Goal: Communication & Community: Answer question/provide support

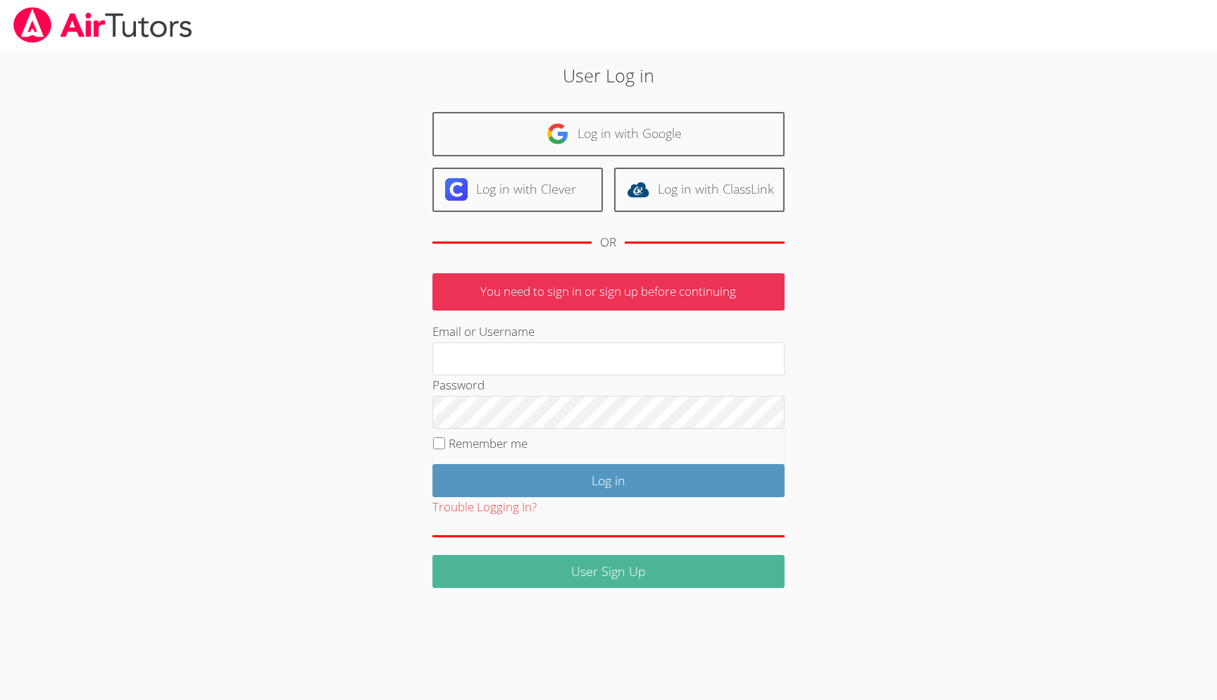
click at [629, 562] on link "User Sign Up" at bounding box center [609, 571] width 352 height 33
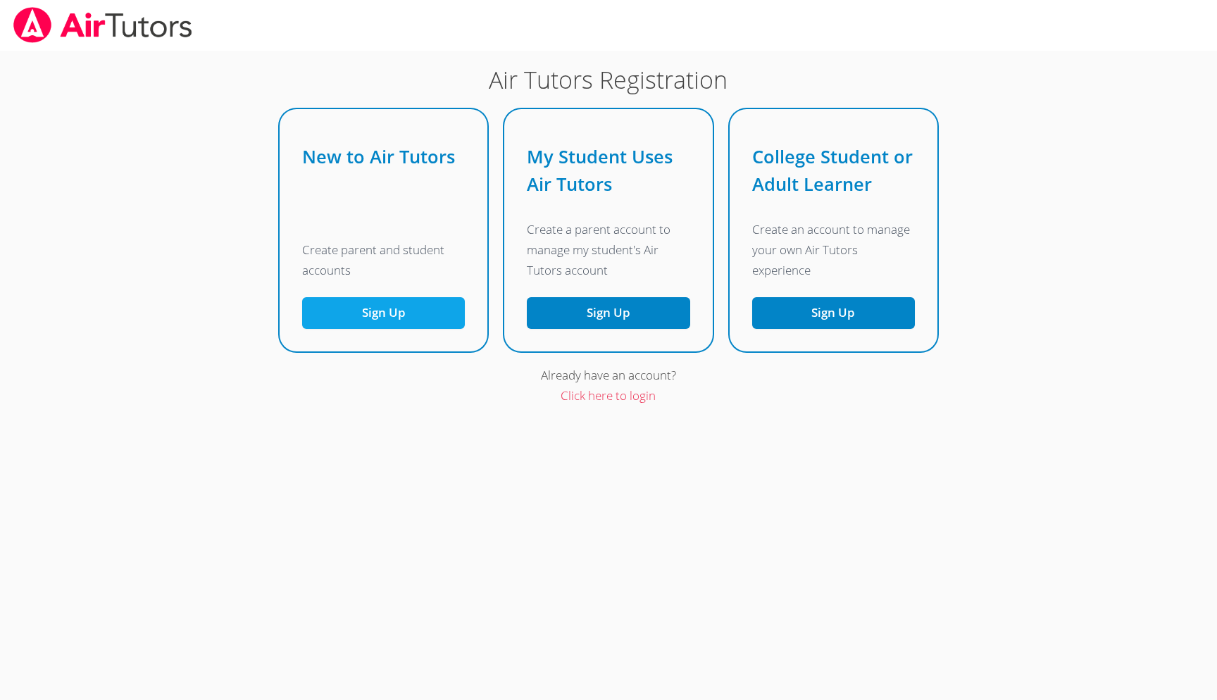
click at [361, 321] on button "Sign Up" at bounding box center [383, 313] width 163 height 32
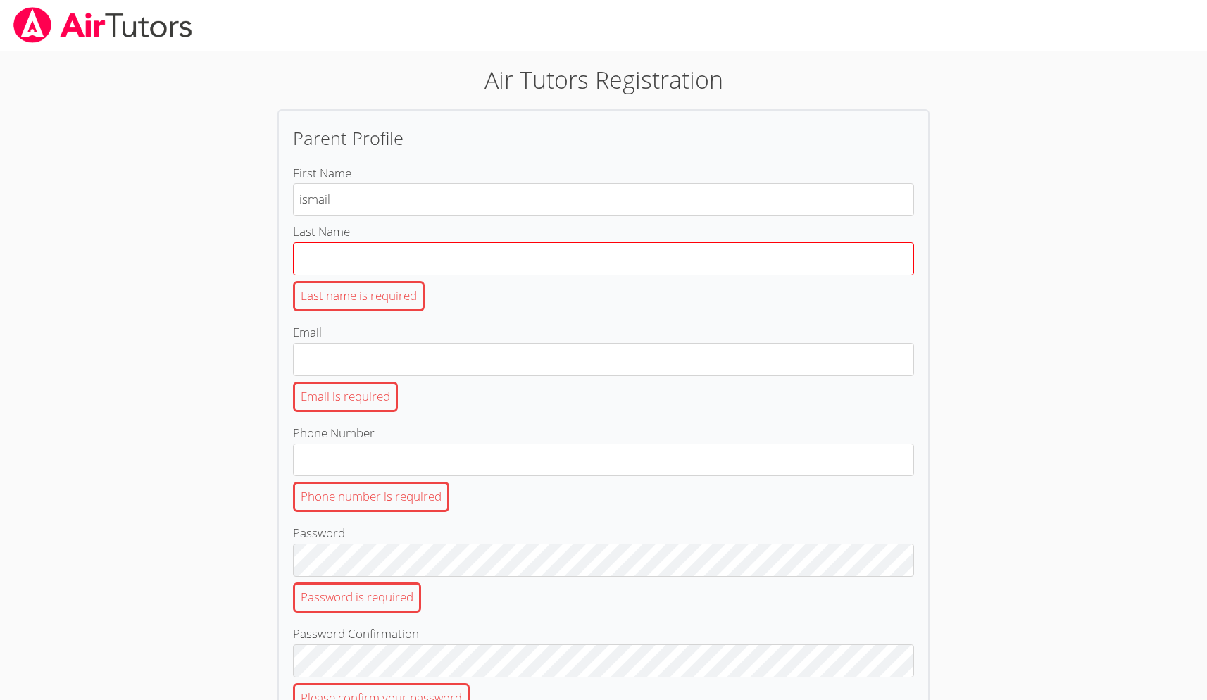
type input "ismail"
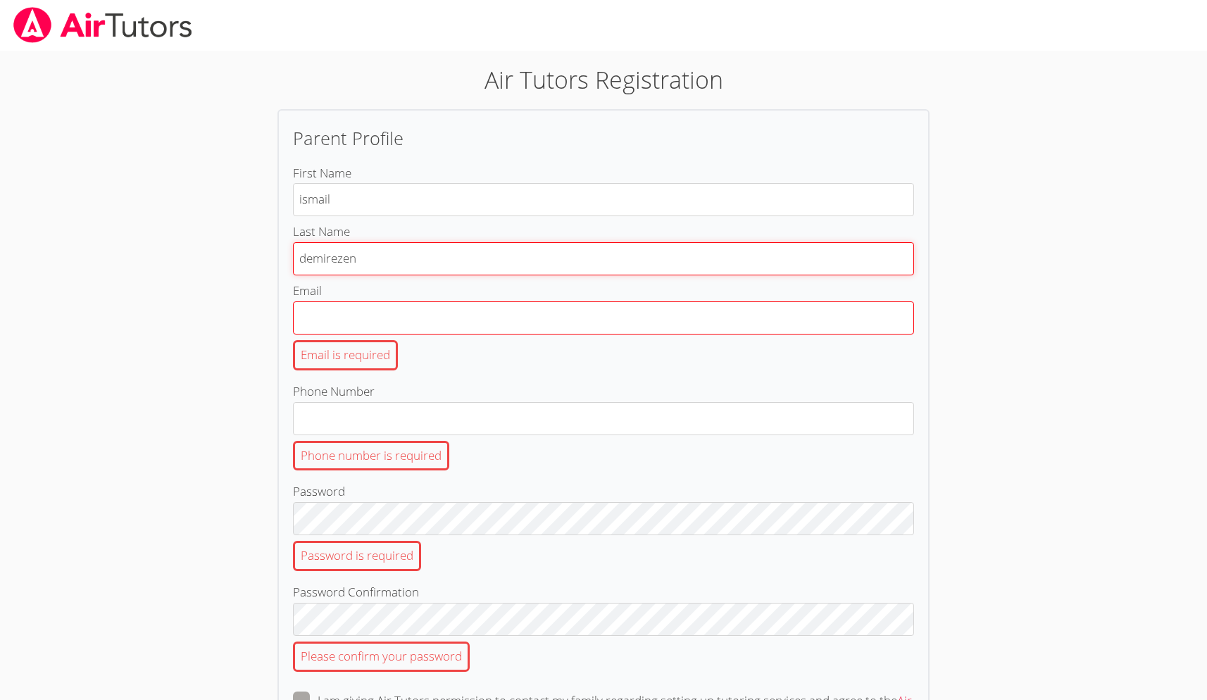
type input "demirezen"
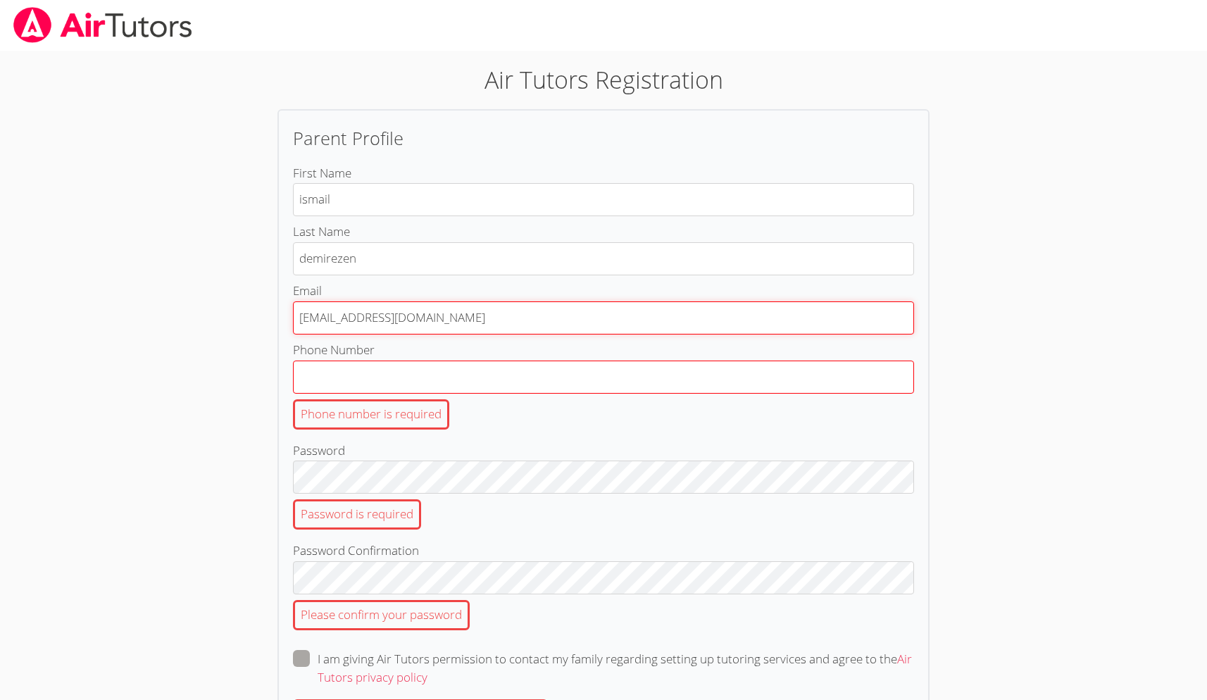
type input "idemirezen@hotmail.com"
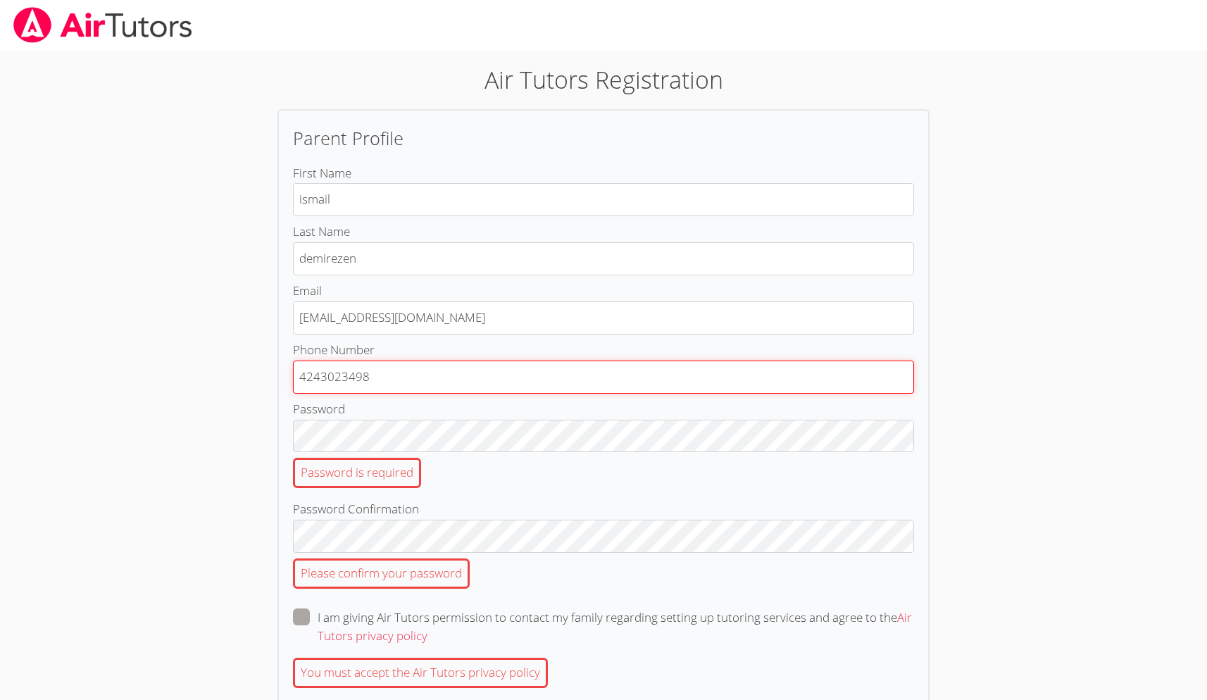
type input "4243023498"
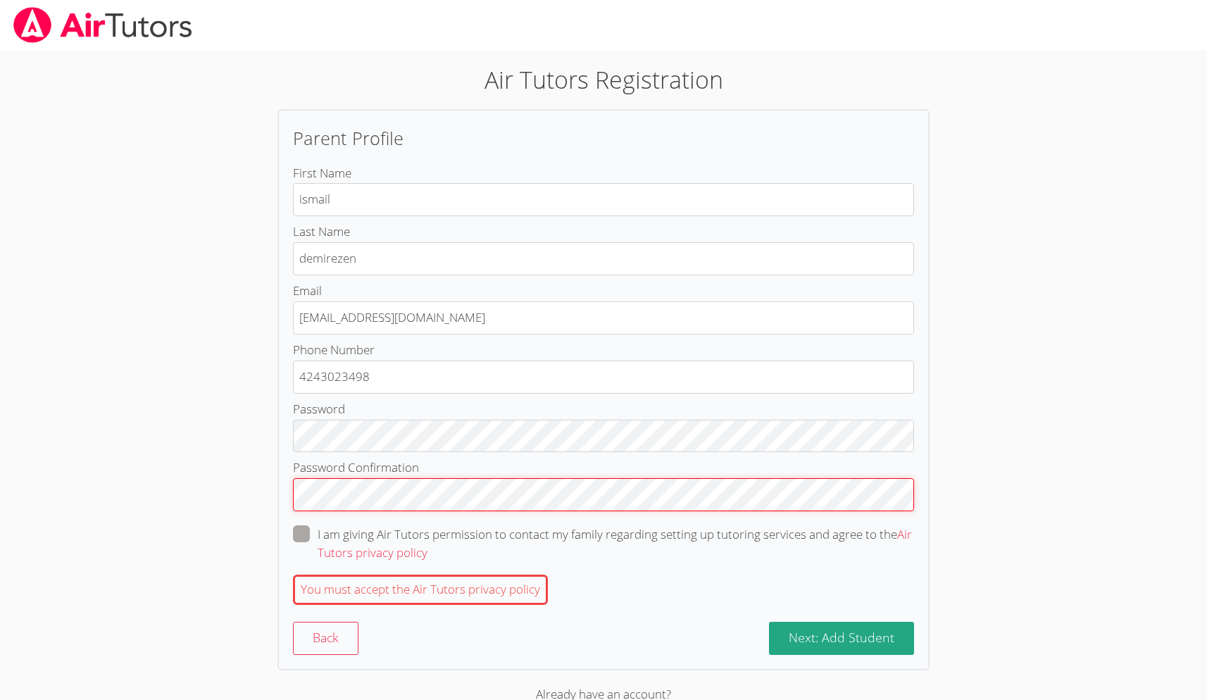
scroll to position [39, 0]
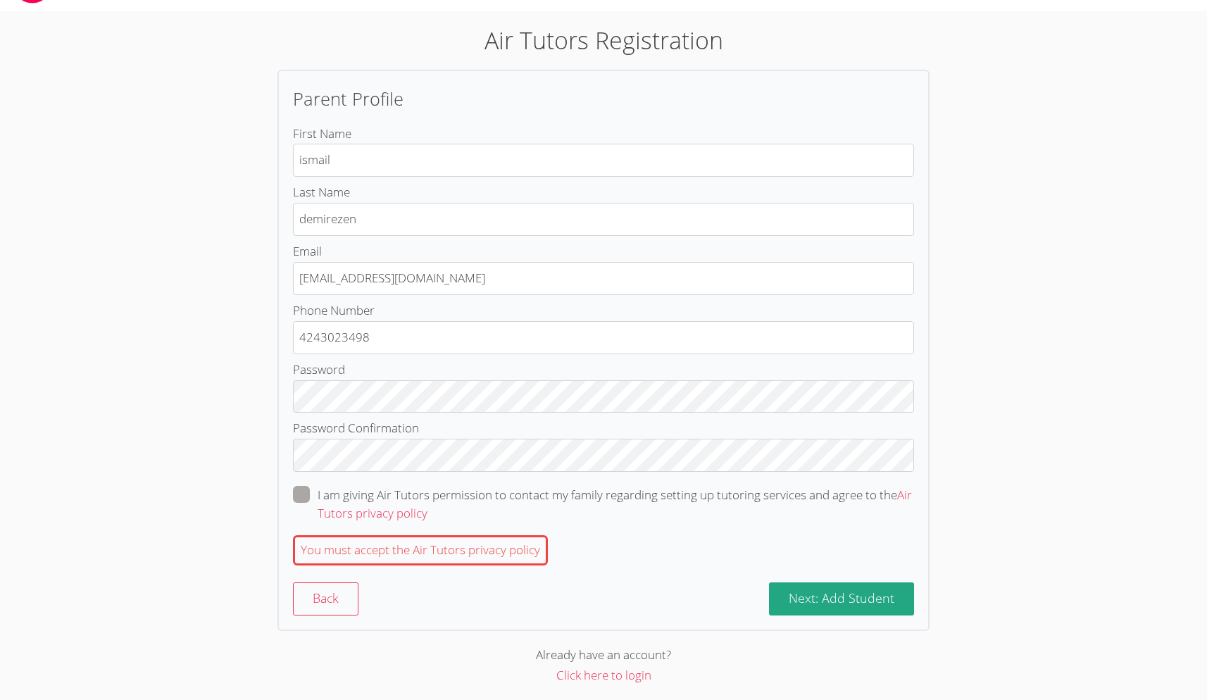
click at [428, 505] on span at bounding box center [428, 513] width 0 height 16
click at [428, 489] on input "I am giving Air Tutors permission to contact my family regarding setting up tut…" at bounding box center [434, 492] width 12 height 12
checkbox input "true"
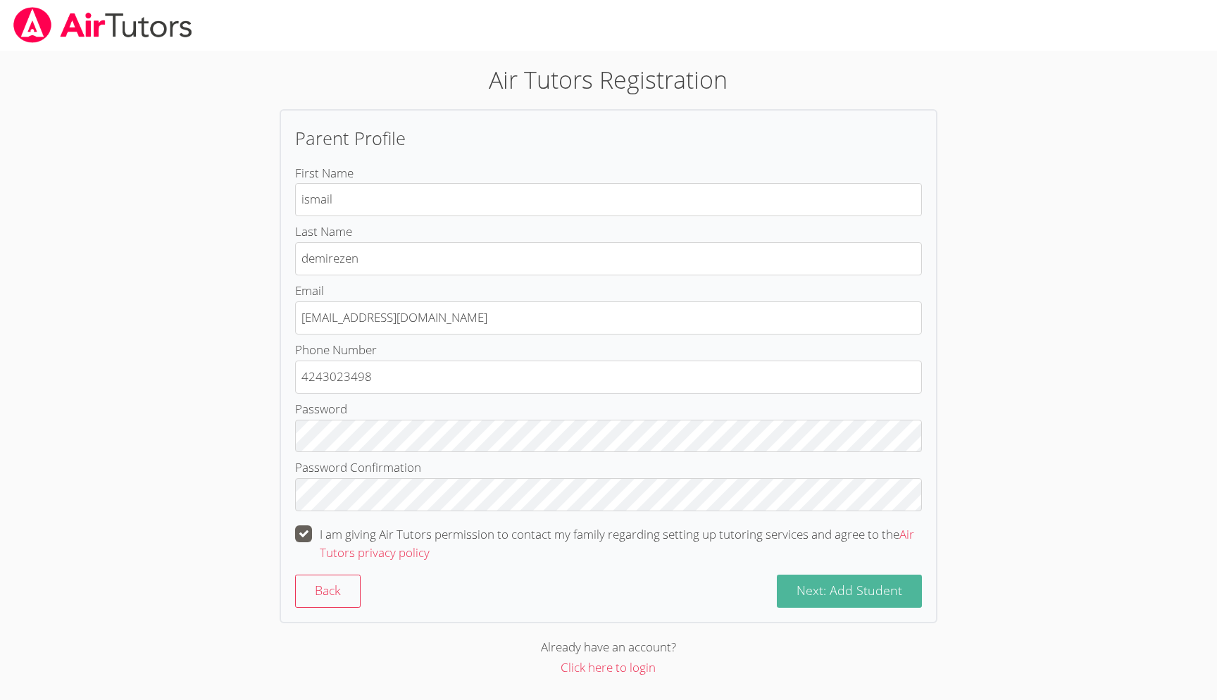
click at [865, 590] on span "Next: Add Student" at bounding box center [850, 590] width 106 height 17
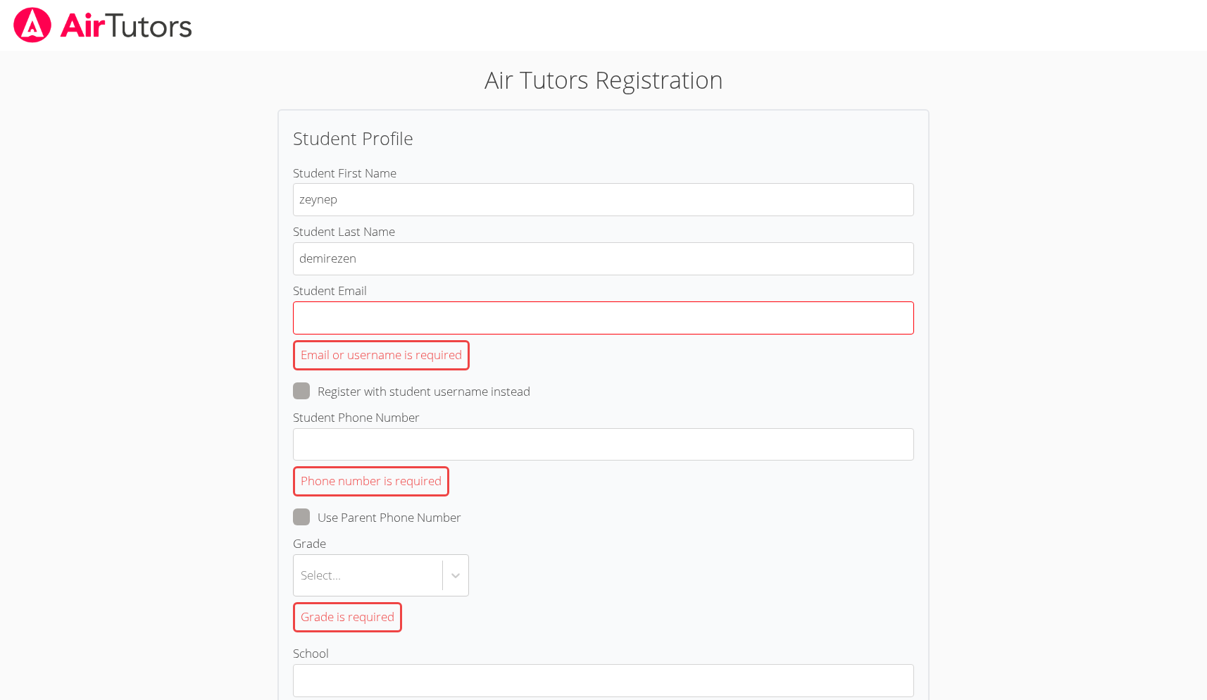
type input "zeynep"
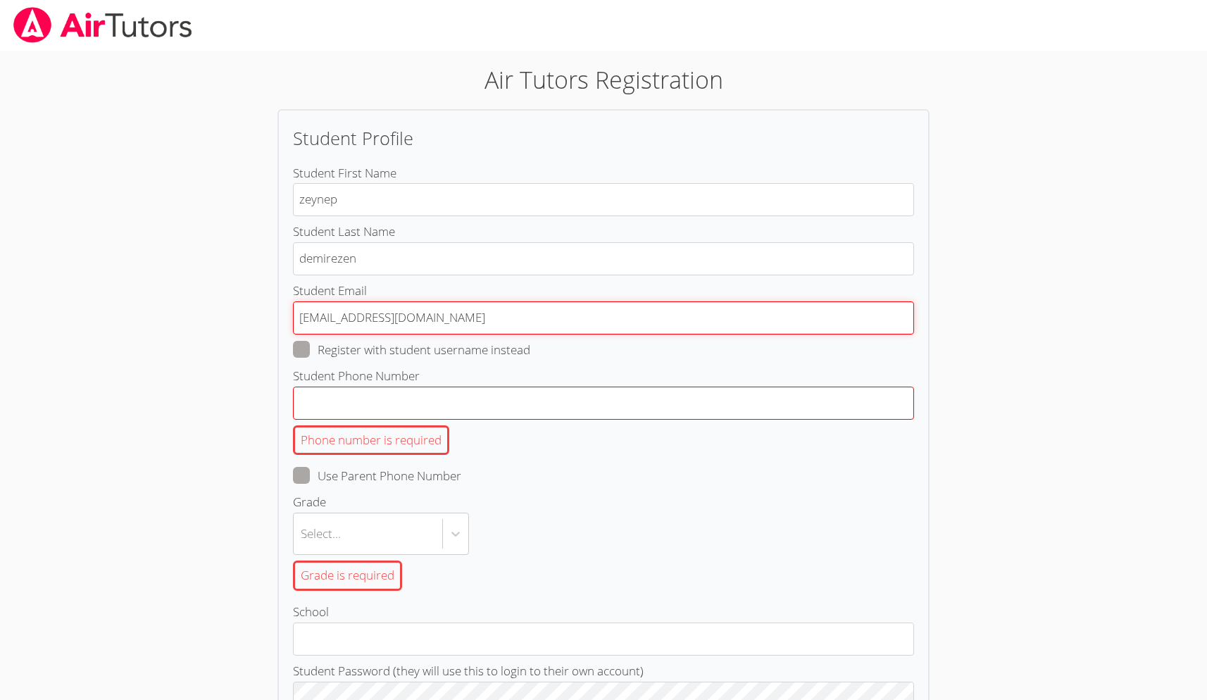
type input "idemirezen@hotmail.com"
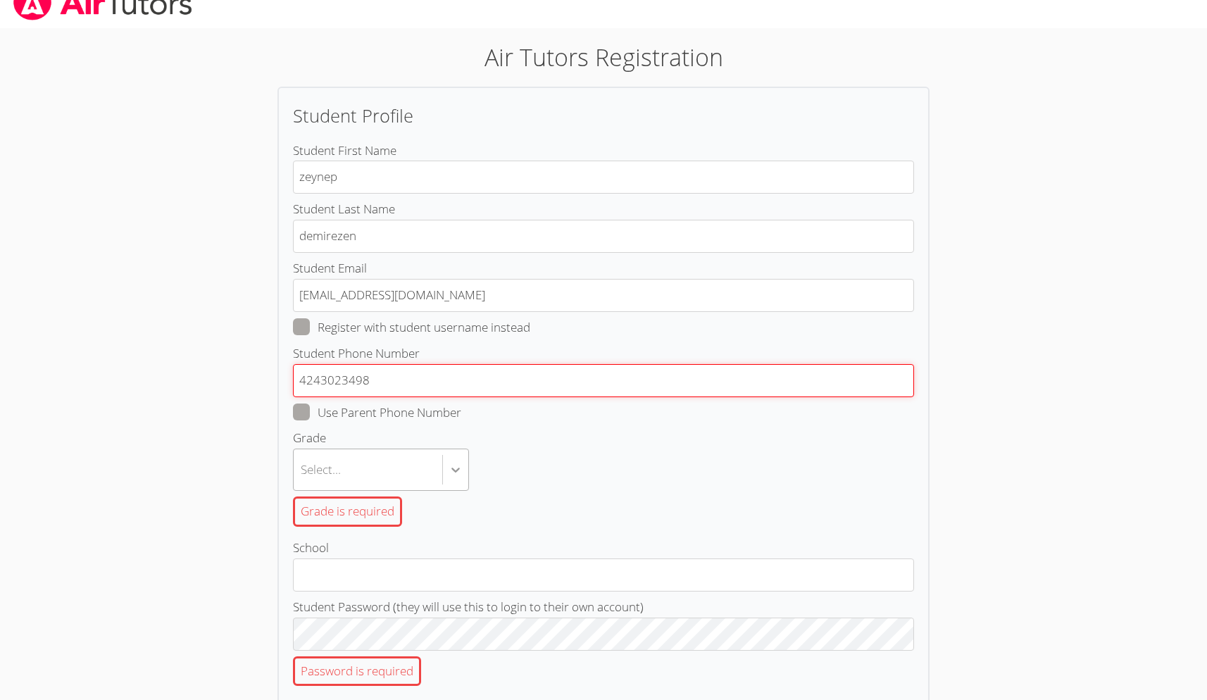
type input "4243023498"
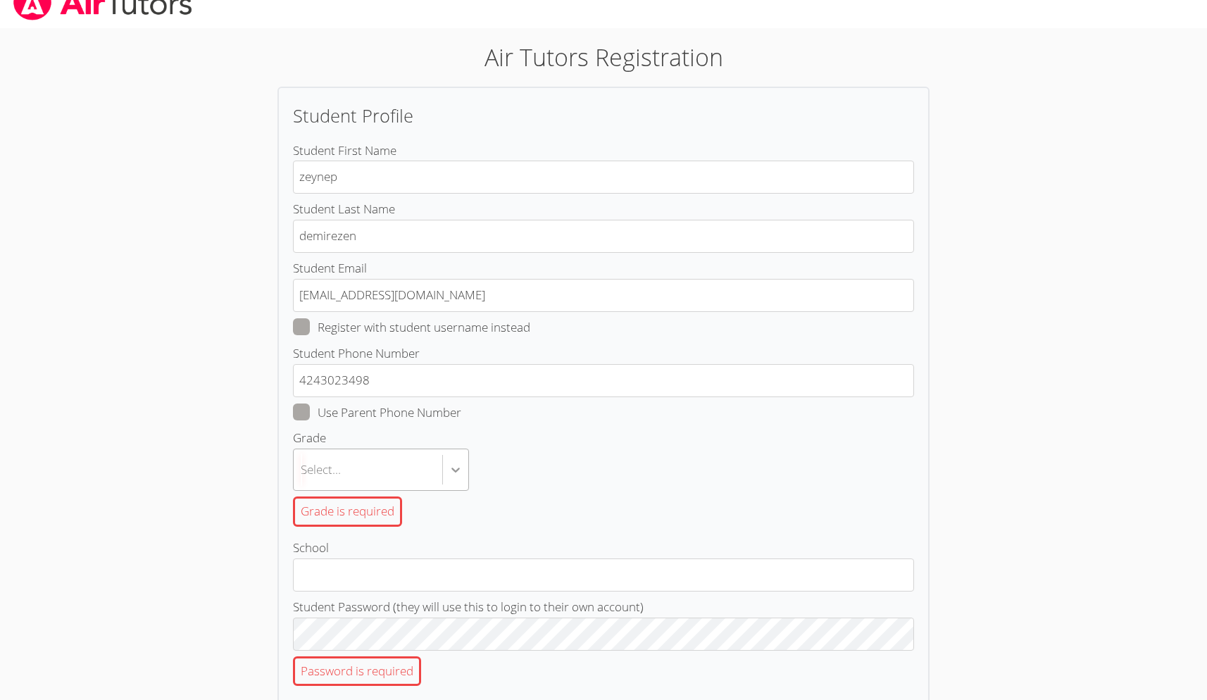
click at [449, 463] on icon at bounding box center [456, 470] width 14 height 14
click at [302, 463] on input "Grade Select... Grade is required" at bounding box center [301, 470] width 1 height 32
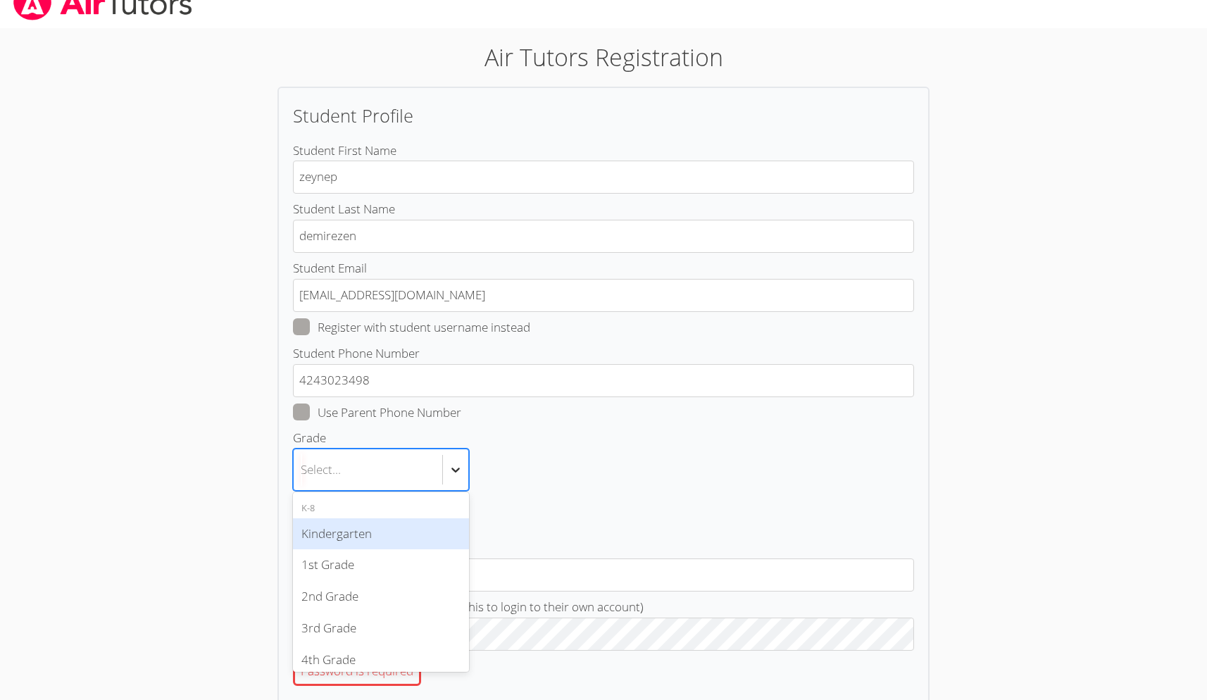
scroll to position [31, 0]
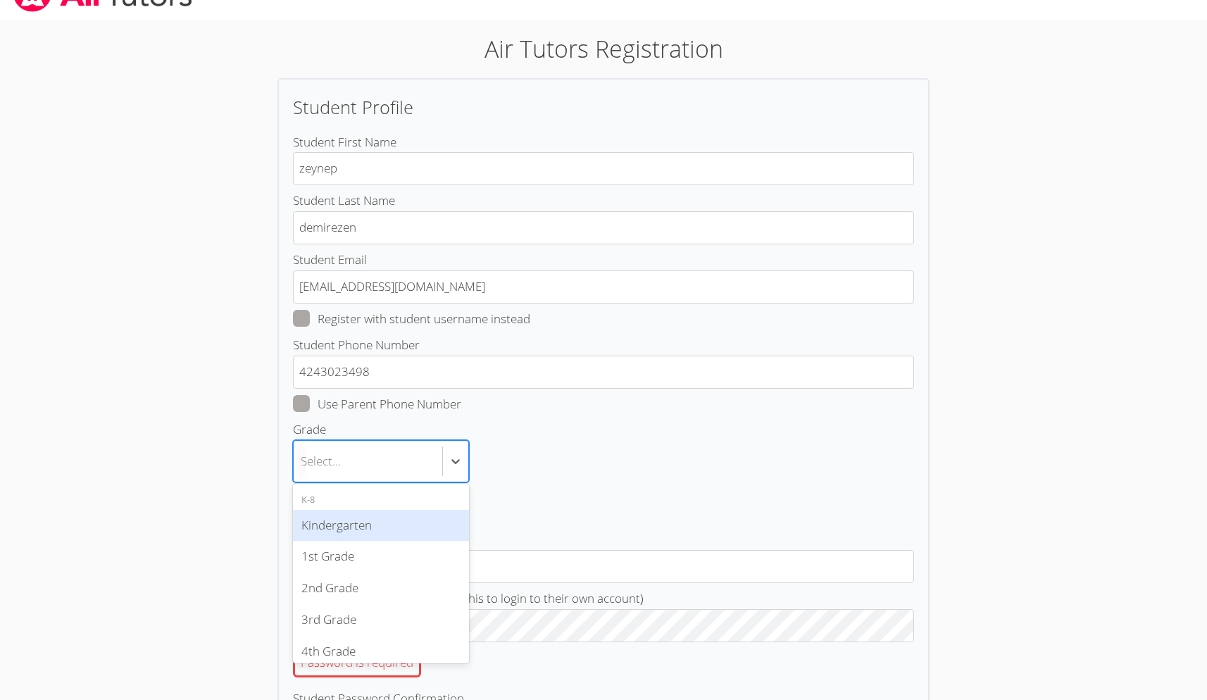
click at [366, 521] on div "Kindergarten" at bounding box center [381, 526] width 176 height 32
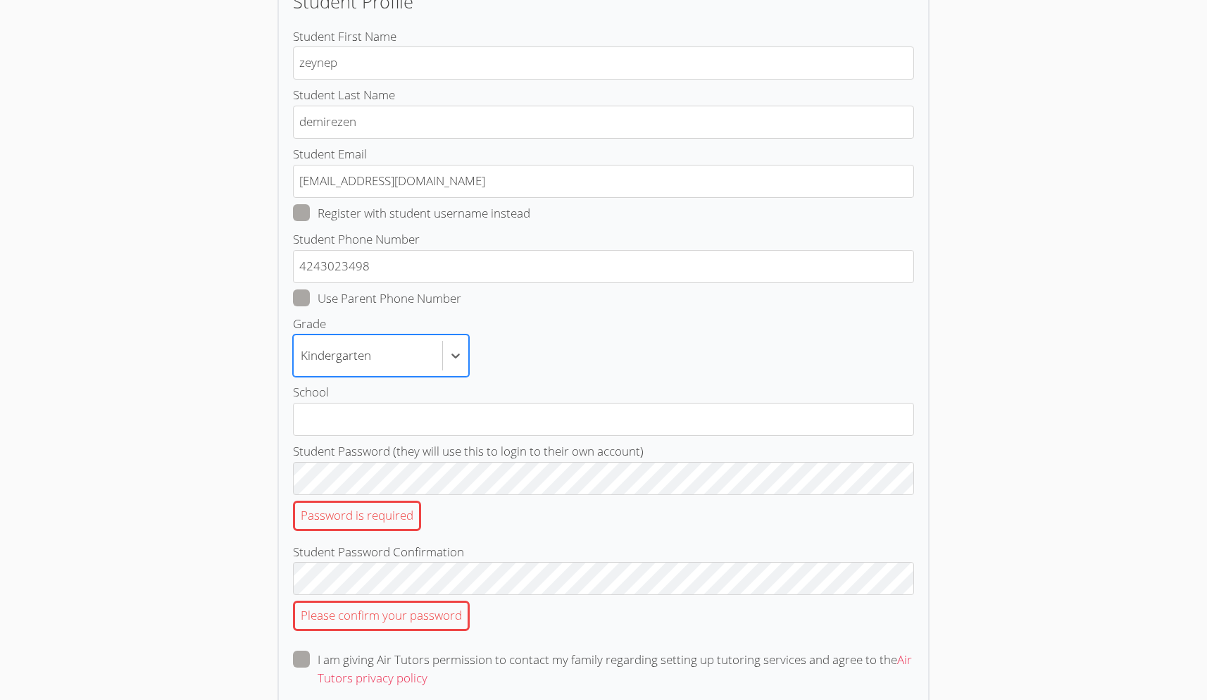
scroll to position [234, 0]
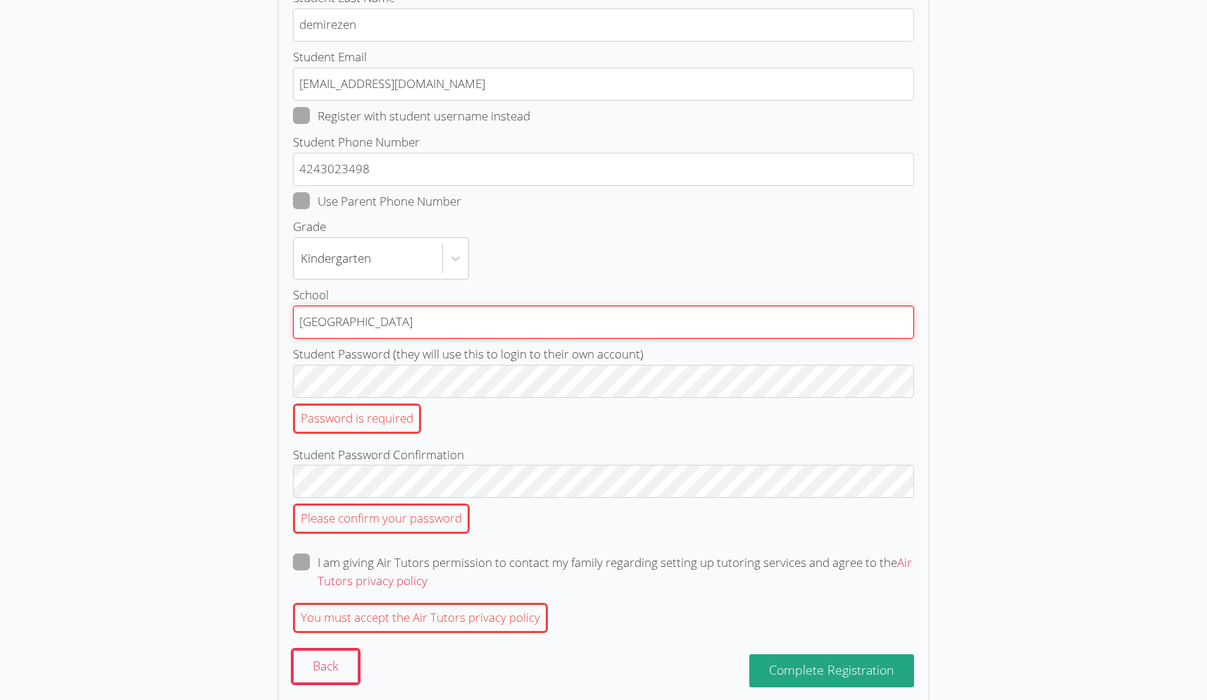
type input "Horacemann Elementary School"
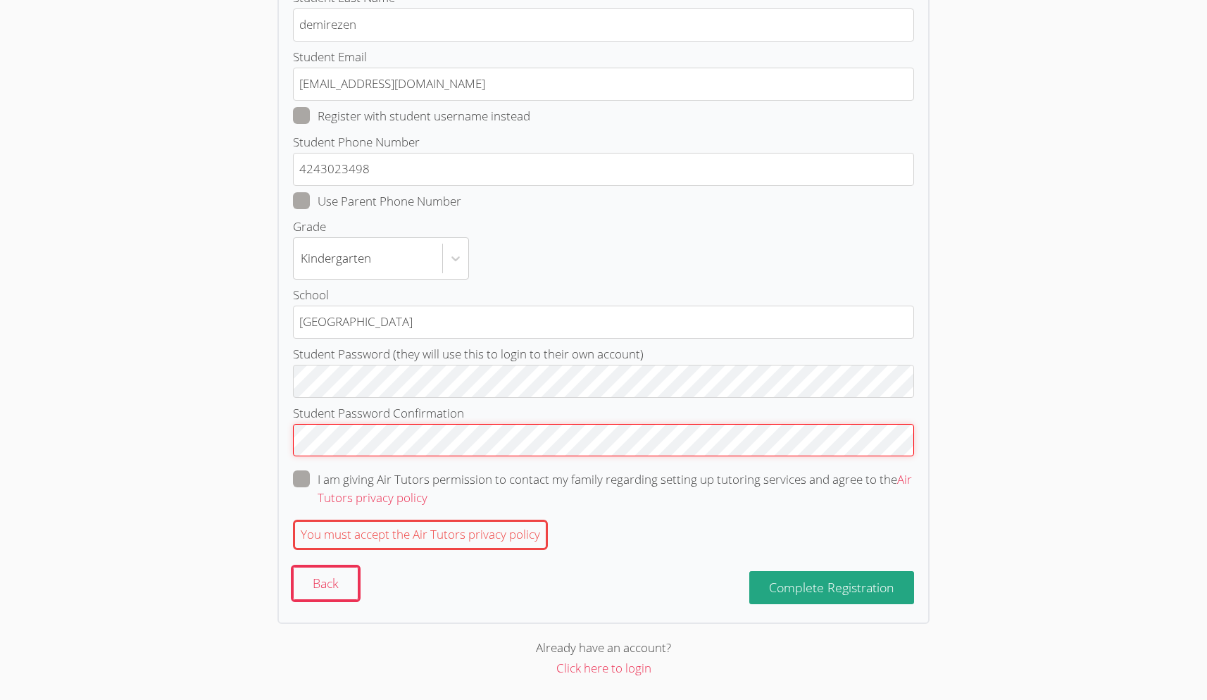
scroll to position [225, 0]
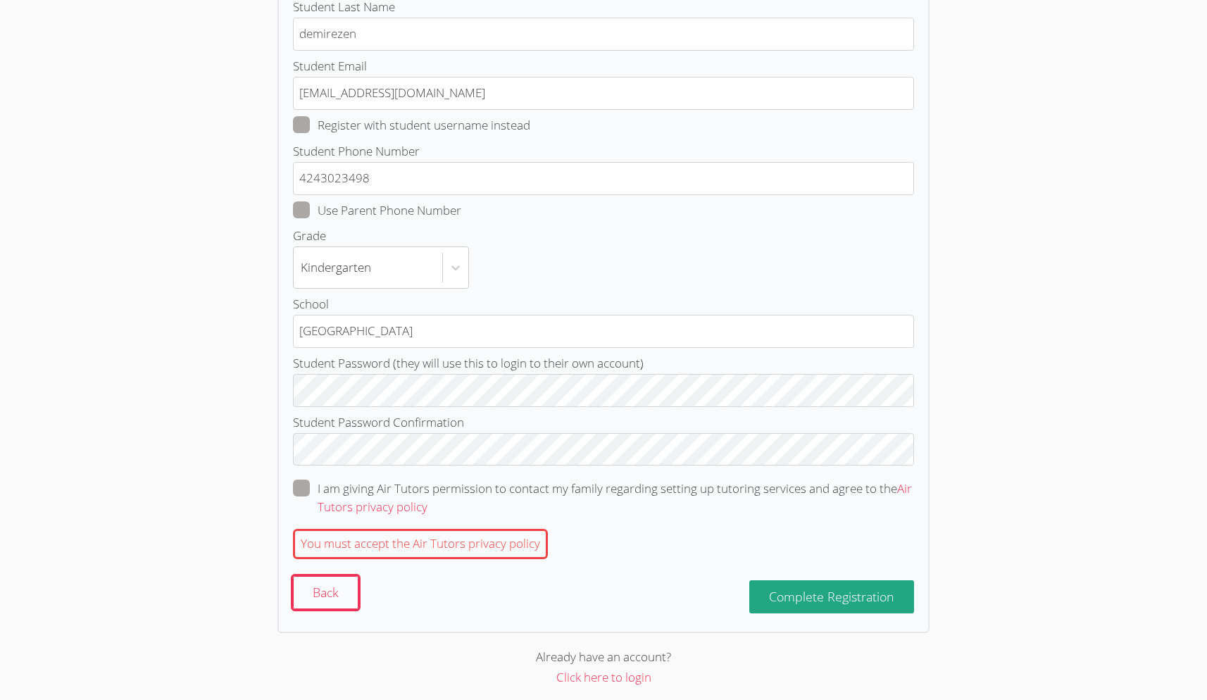
click at [428, 499] on span at bounding box center [428, 507] width 0 height 16
click at [428, 480] on input "I am giving Air Tutors permission to contact my family regarding setting up tut…" at bounding box center [434, 486] width 12 height 12
checkbox input "true"
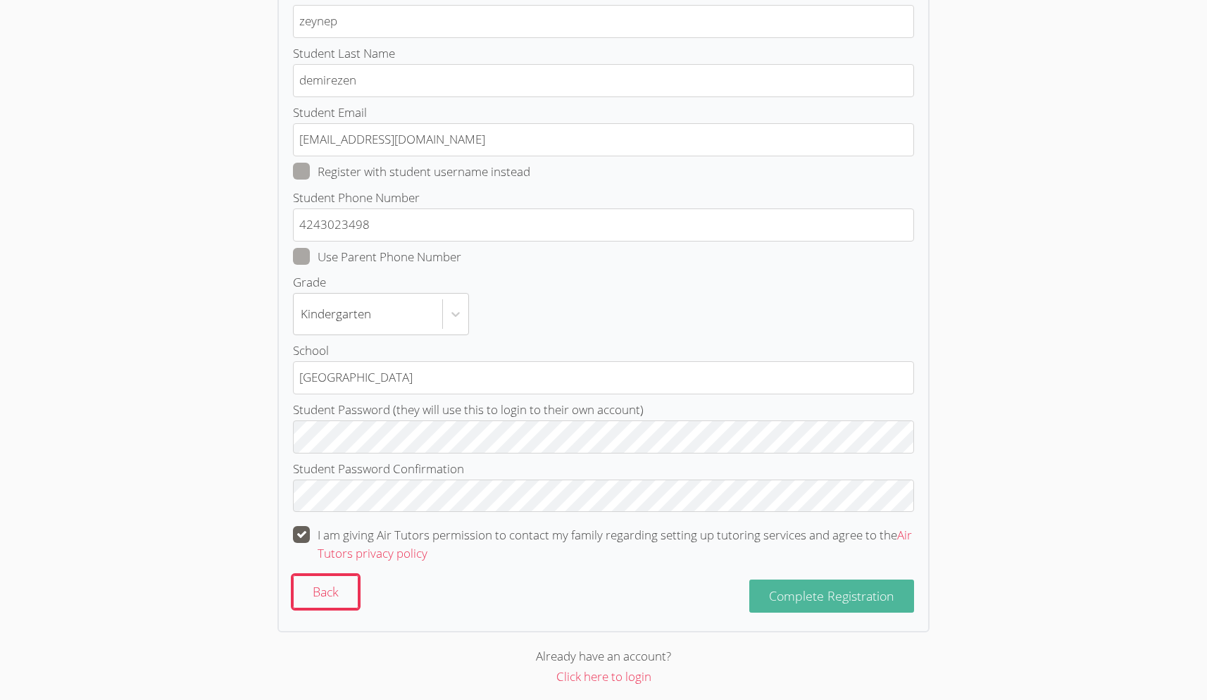
click at [841, 590] on span "Complete Registration" at bounding box center [831, 595] width 125 height 17
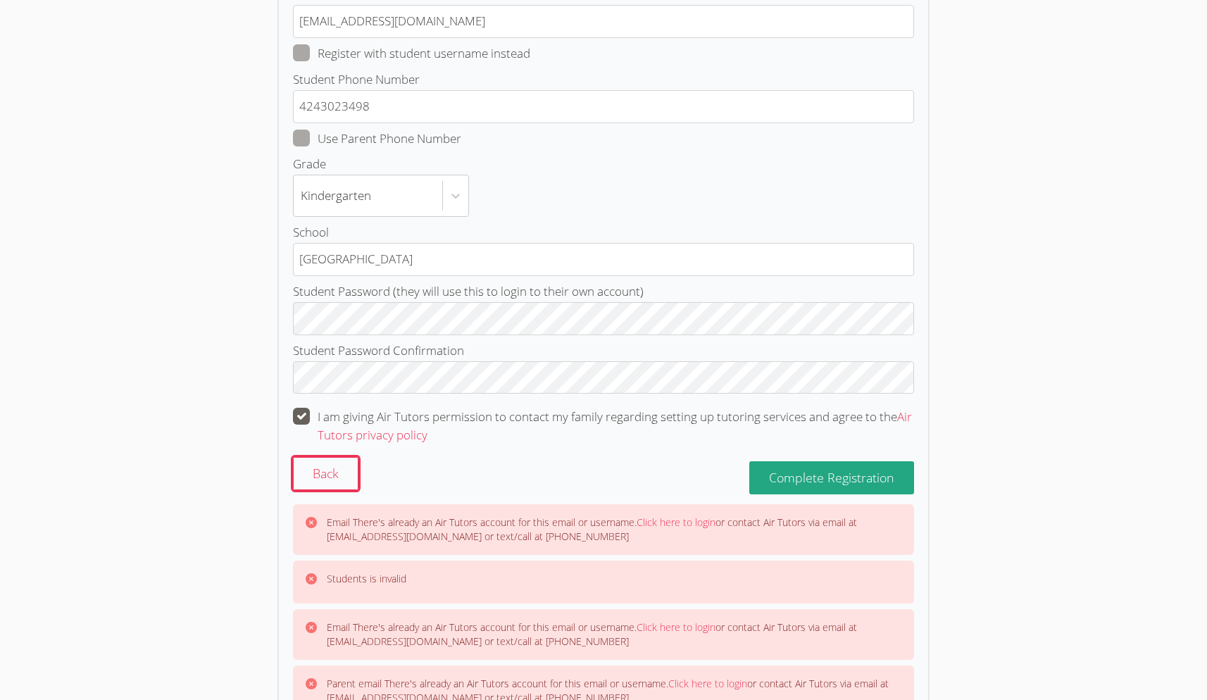
scroll to position [401, 0]
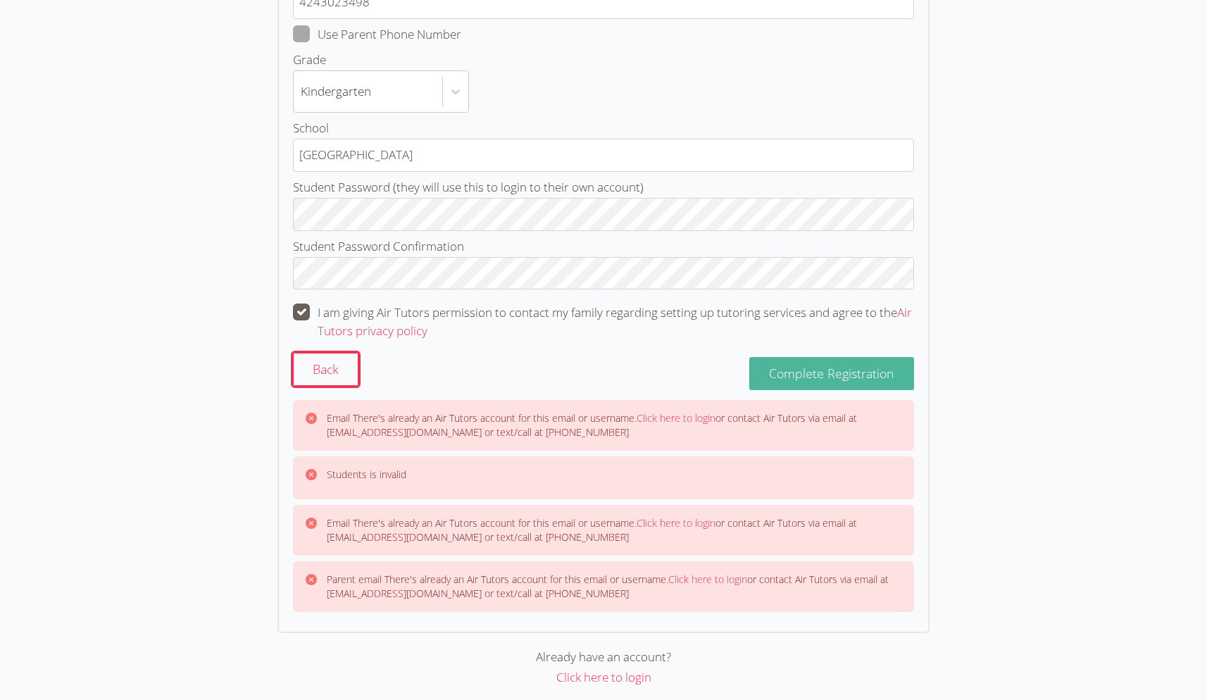
click at [853, 365] on span "Complete Registration" at bounding box center [831, 373] width 125 height 17
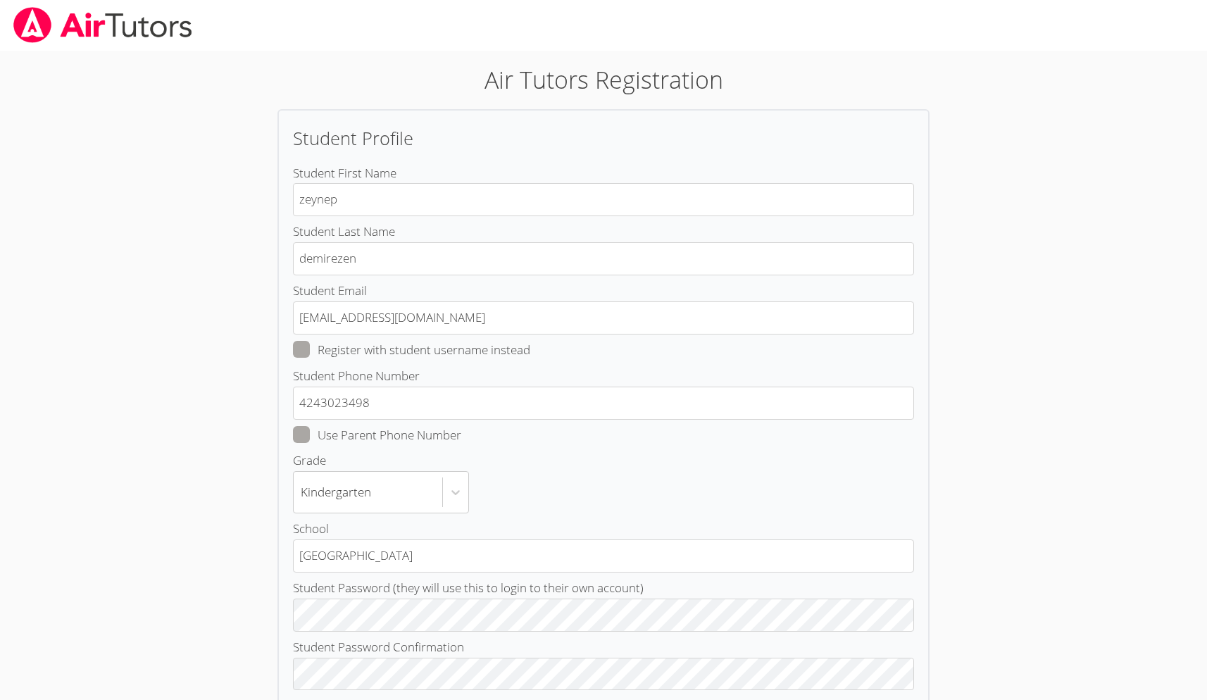
click at [461, 427] on span at bounding box center [461, 435] width 0 height 16
click at [461, 426] on input "Use Parent Phone Number" at bounding box center [467, 432] width 12 height 12
checkbox input "true"
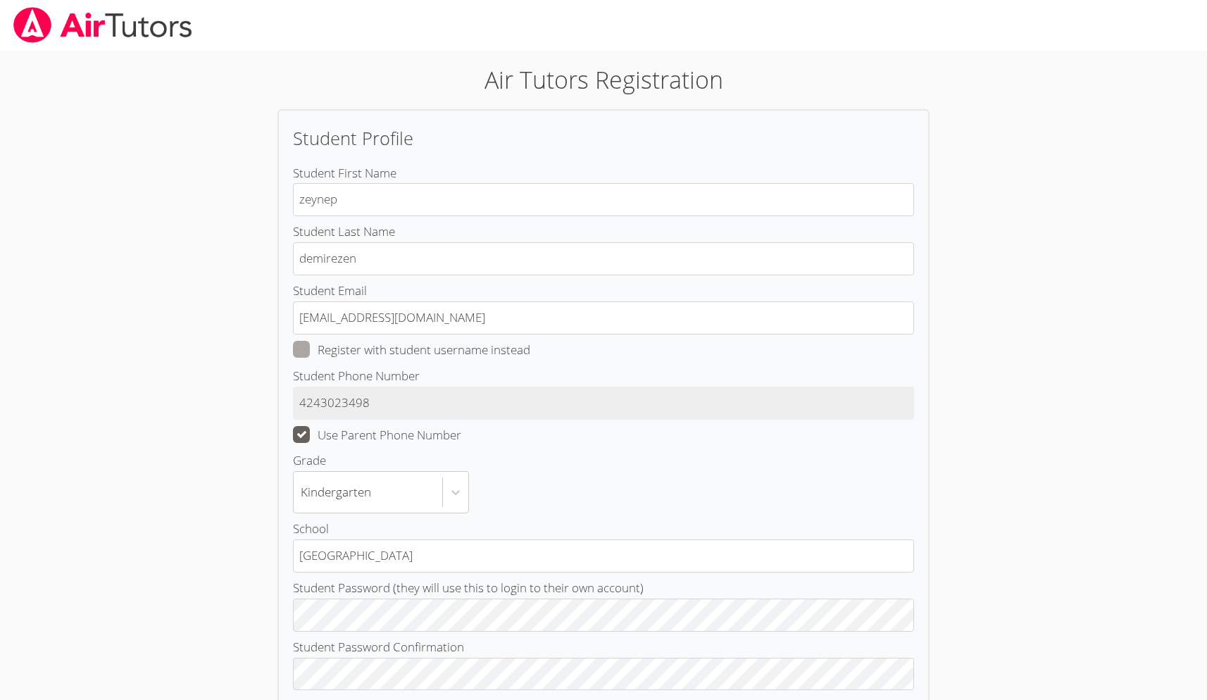
click at [530, 348] on span at bounding box center [530, 350] width 0 height 16
click at [530, 348] on input "Register with student username instead" at bounding box center [536, 347] width 12 height 12
click at [530, 344] on span at bounding box center [530, 350] width 0 height 16
click at [530, 344] on input "Register with student username instead" at bounding box center [536, 347] width 12 height 12
checkbox input "false"
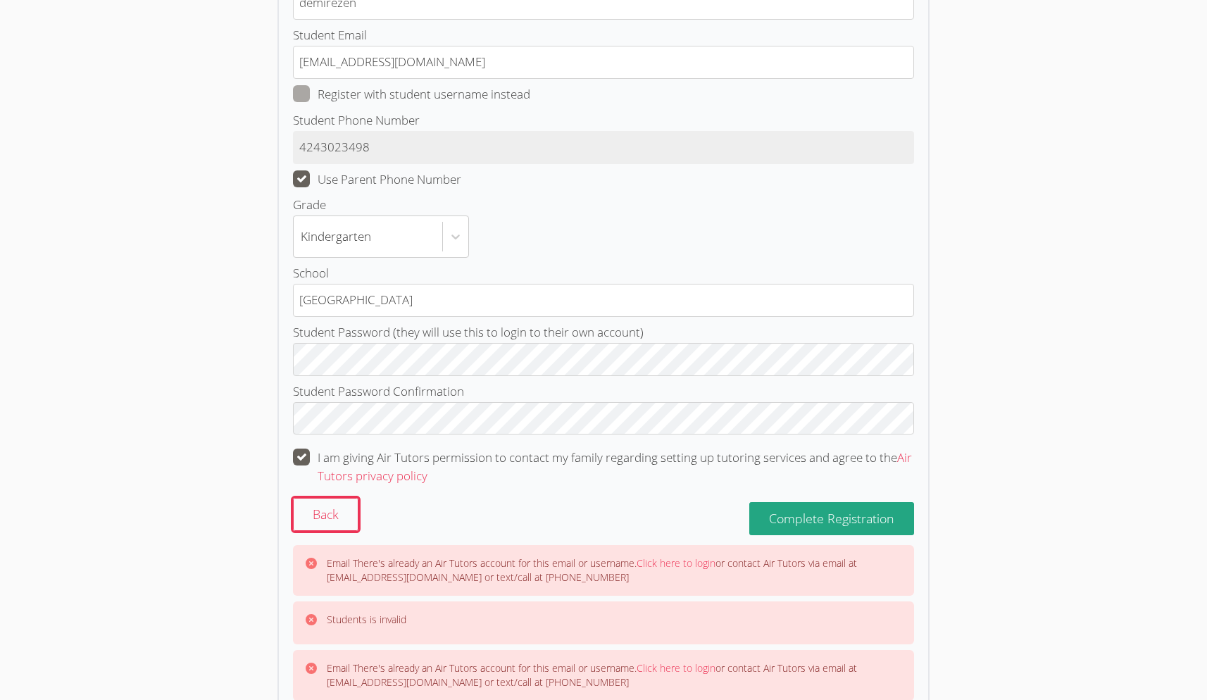
scroll to position [401, 0]
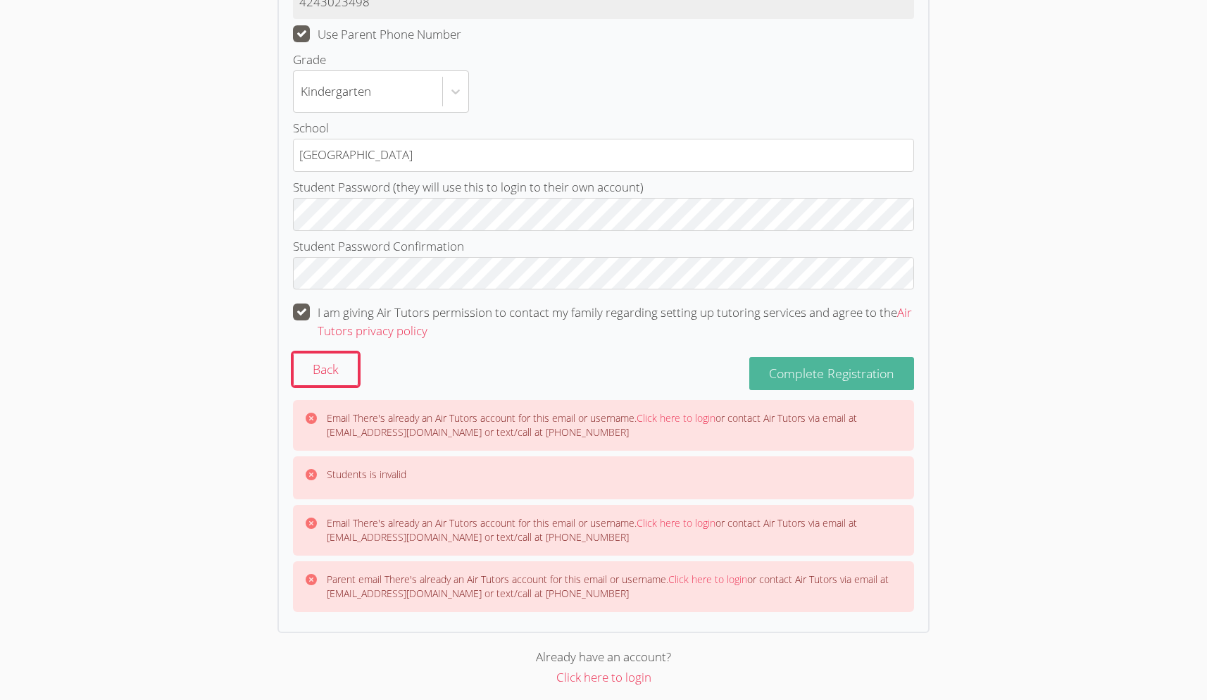
click at [824, 365] on span "Complete Registration" at bounding box center [831, 373] width 125 height 17
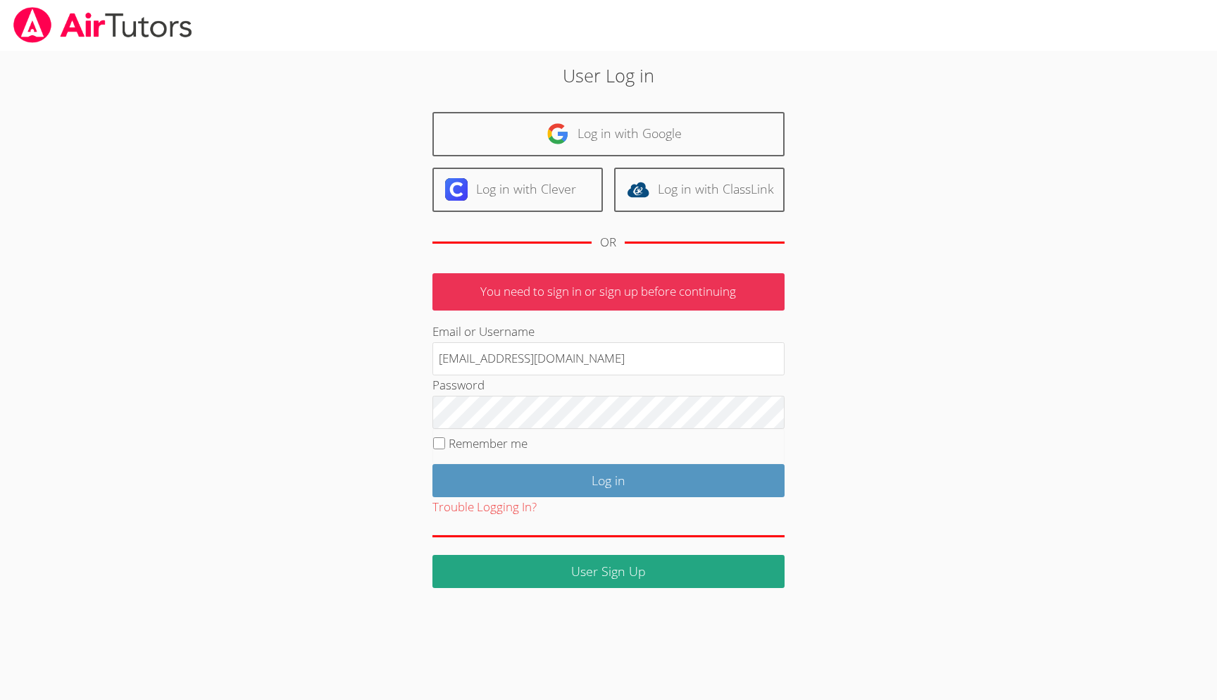
type input "[EMAIL_ADDRESS][DOMAIN_NAME]"
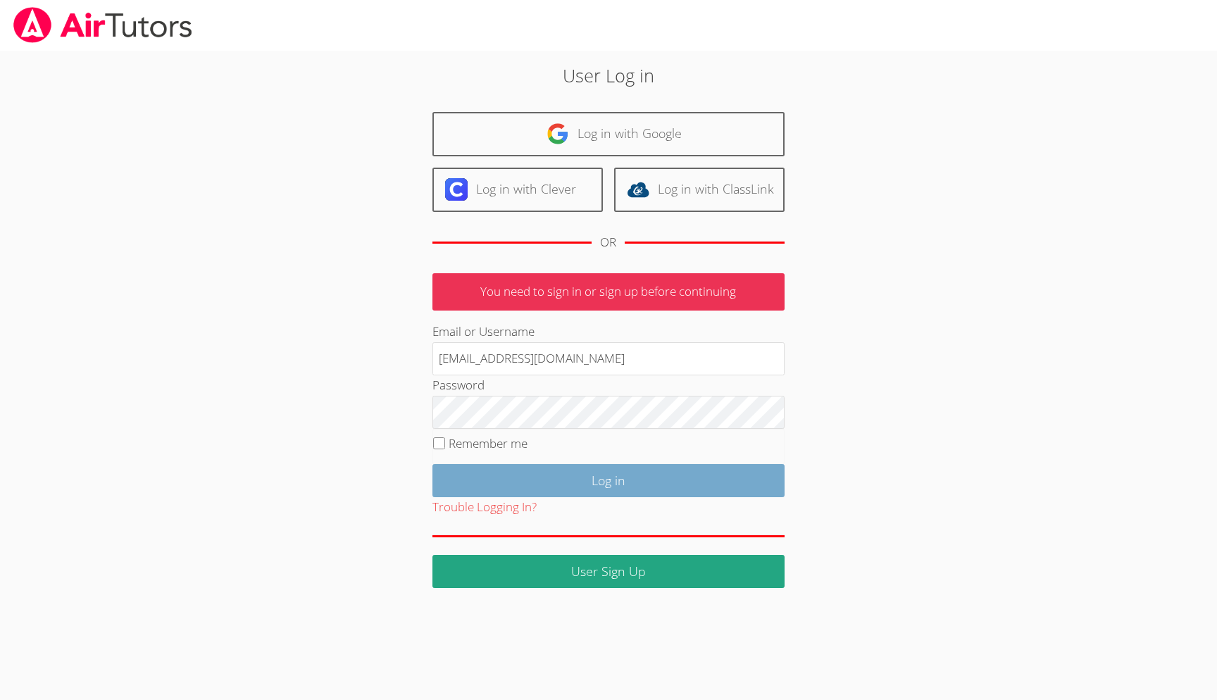
click at [639, 478] on input "Log in" at bounding box center [609, 480] width 352 height 33
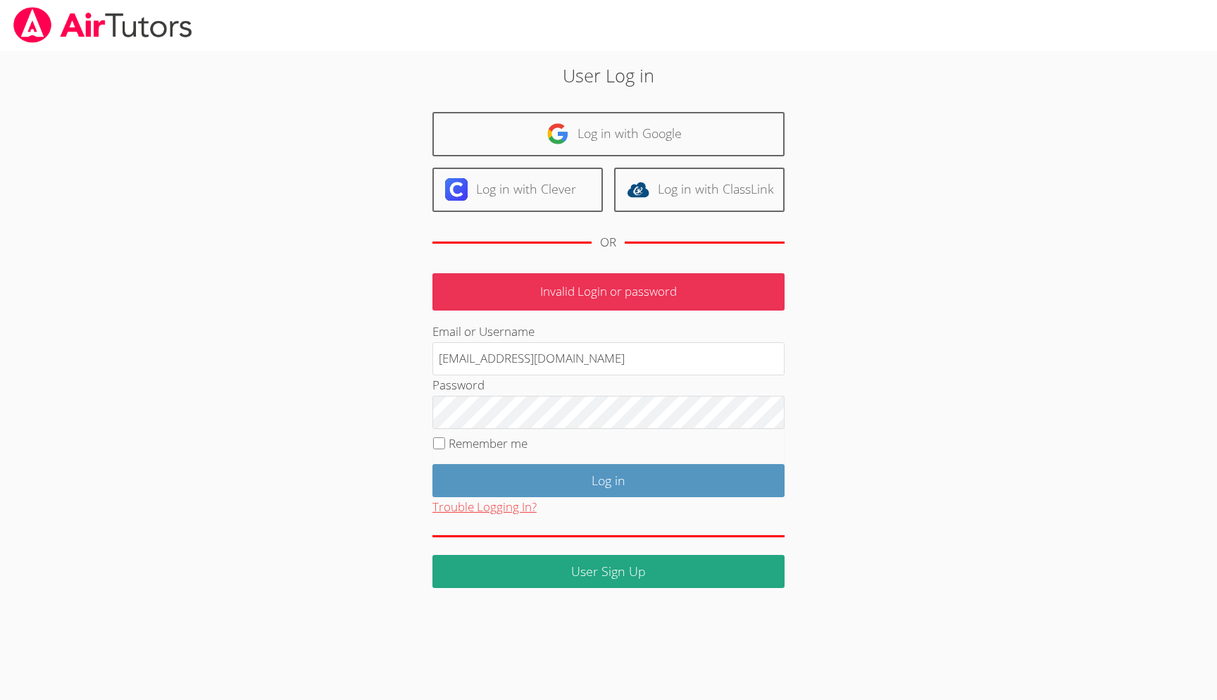
click at [472, 506] on button "Trouble Logging In?" at bounding box center [485, 507] width 104 height 20
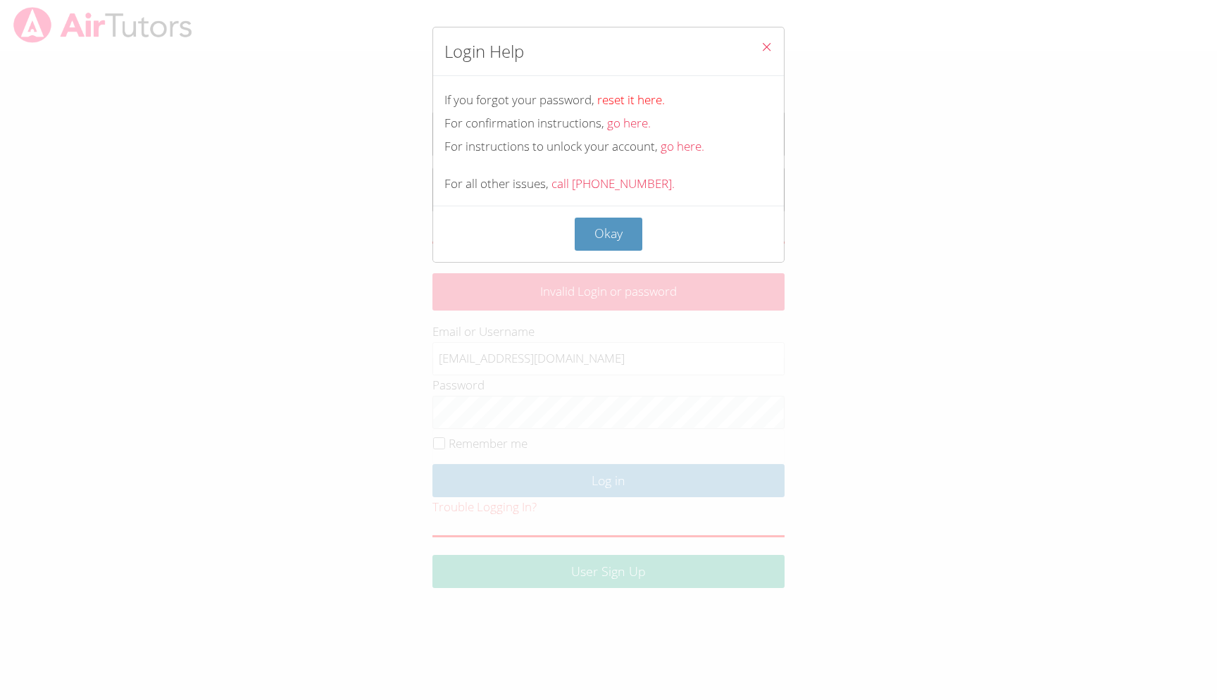
click at [629, 99] on link "reset it here." at bounding box center [631, 100] width 68 height 16
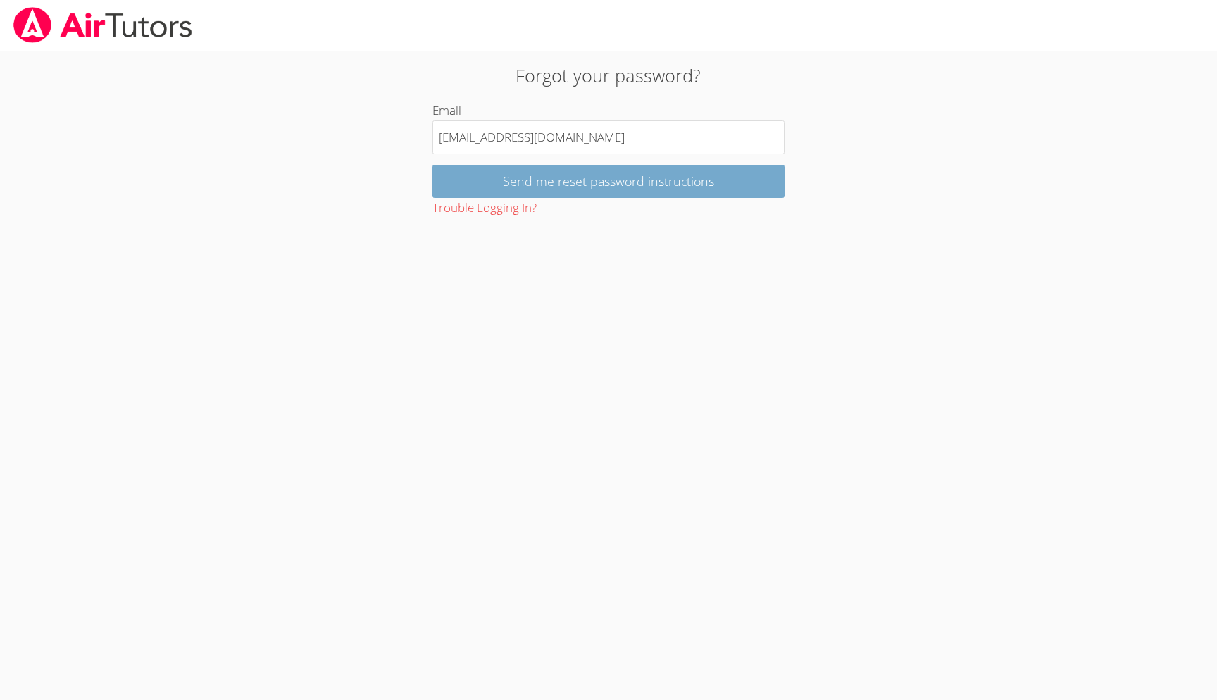
type input "idemirezen@hotmail.com"
click at [730, 185] on input "Send me reset password instructions" at bounding box center [609, 181] width 352 height 33
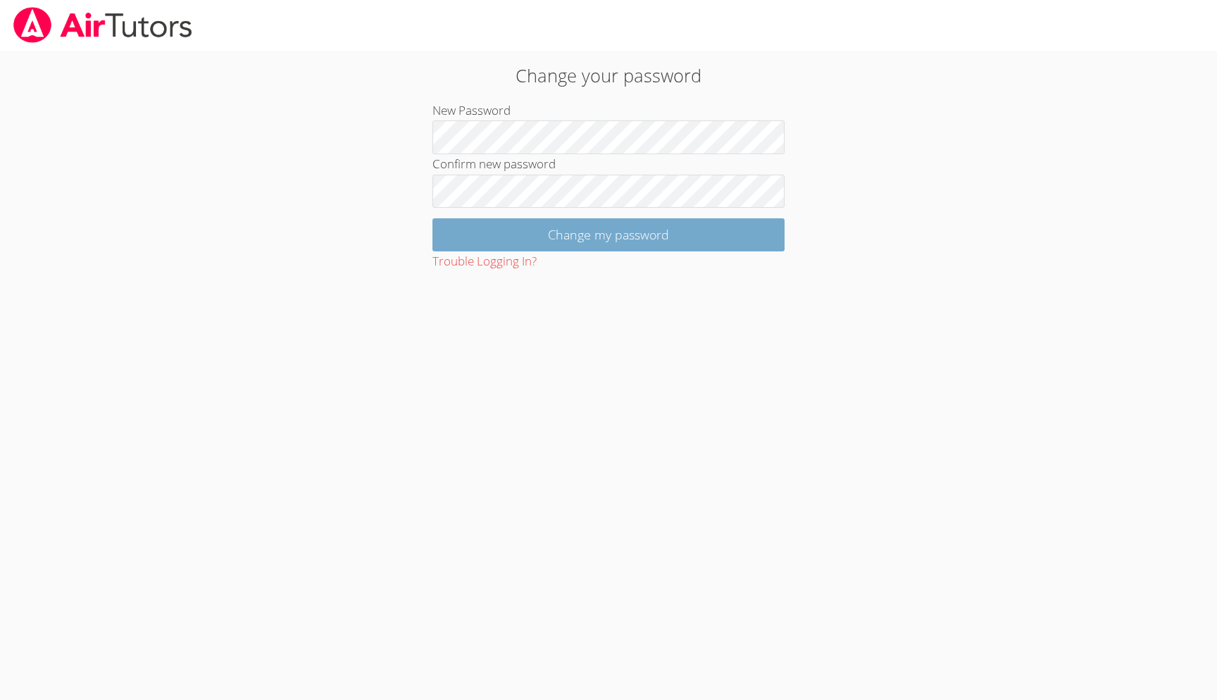
click at [618, 230] on input "Change my password" at bounding box center [609, 234] width 352 height 33
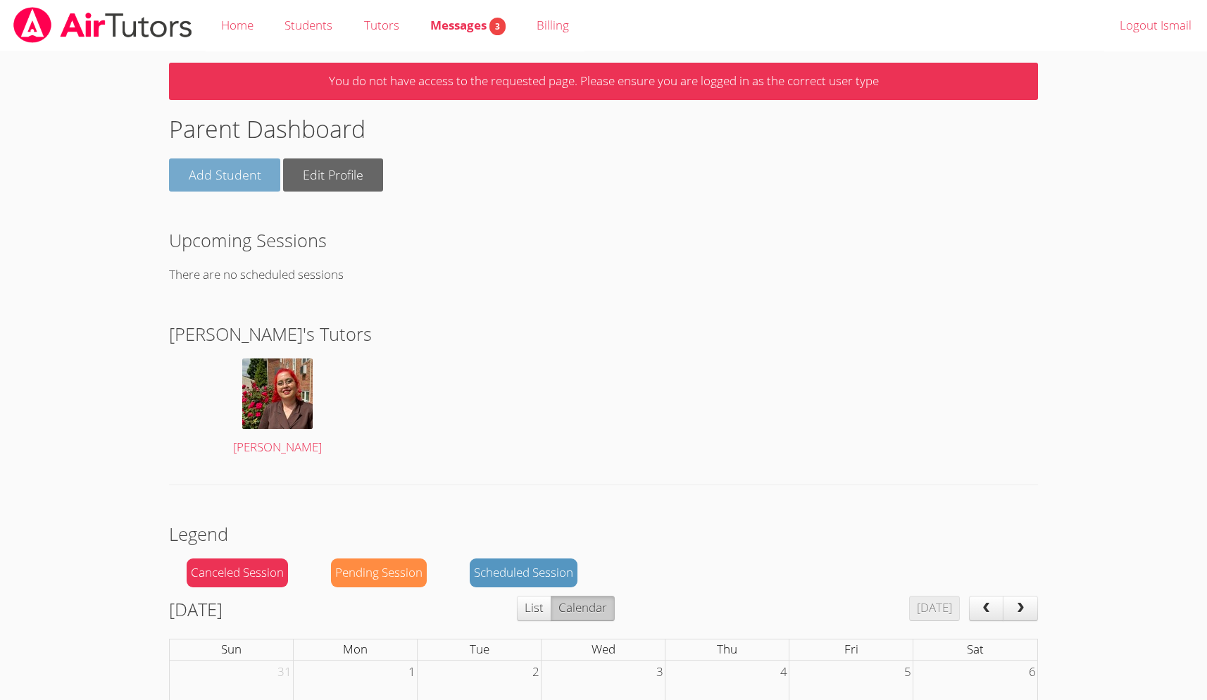
click at [244, 170] on link "Add Student" at bounding box center [225, 174] width 112 height 33
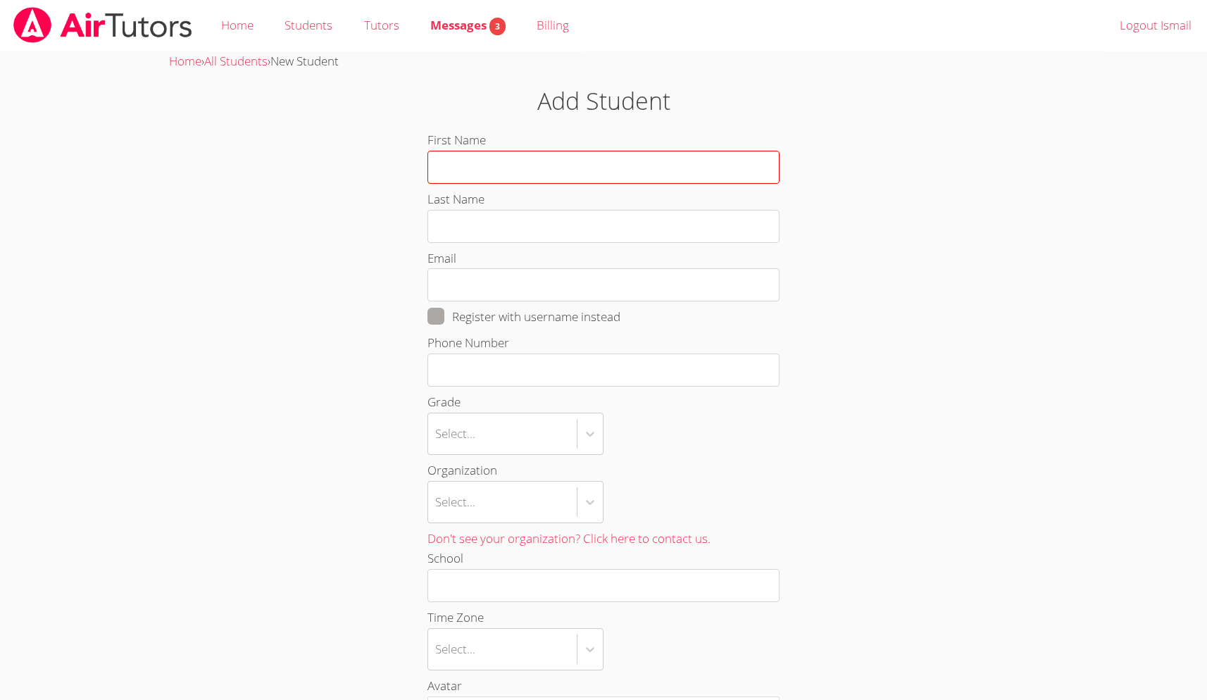
click at [699, 168] on input "First Name" at bounding box center [604, 167] width 352 height 33
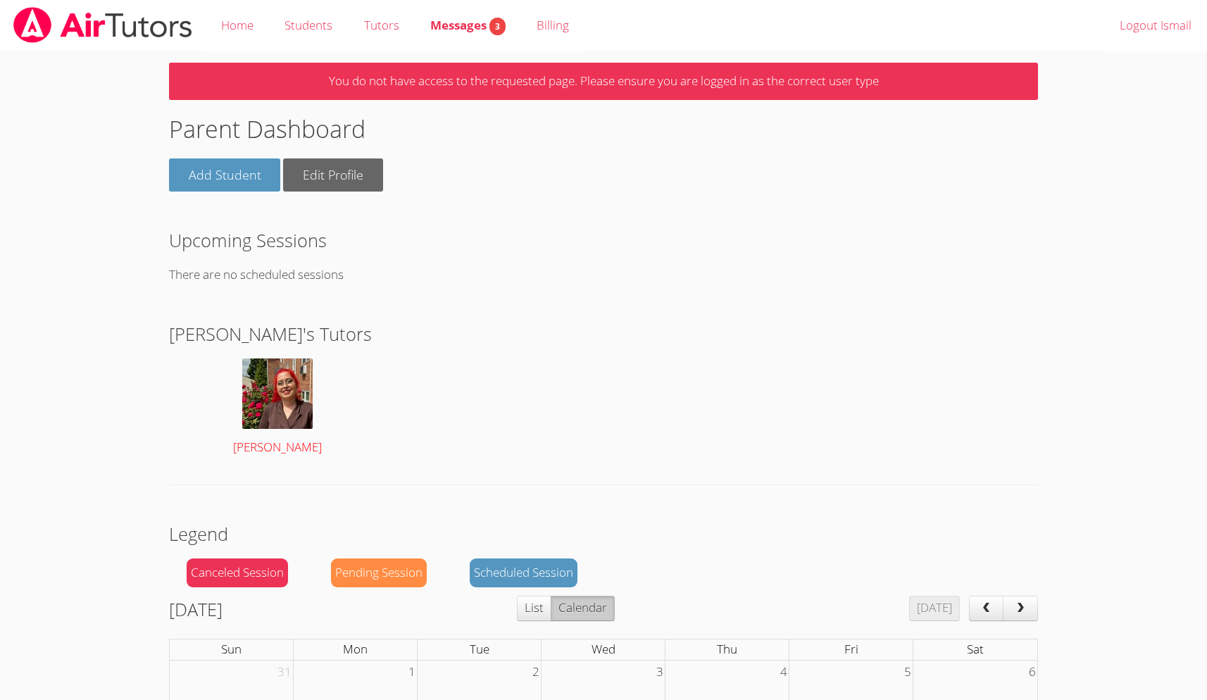
click at [274, 384] on img at bounding box center [277, 394] width 70 height 70
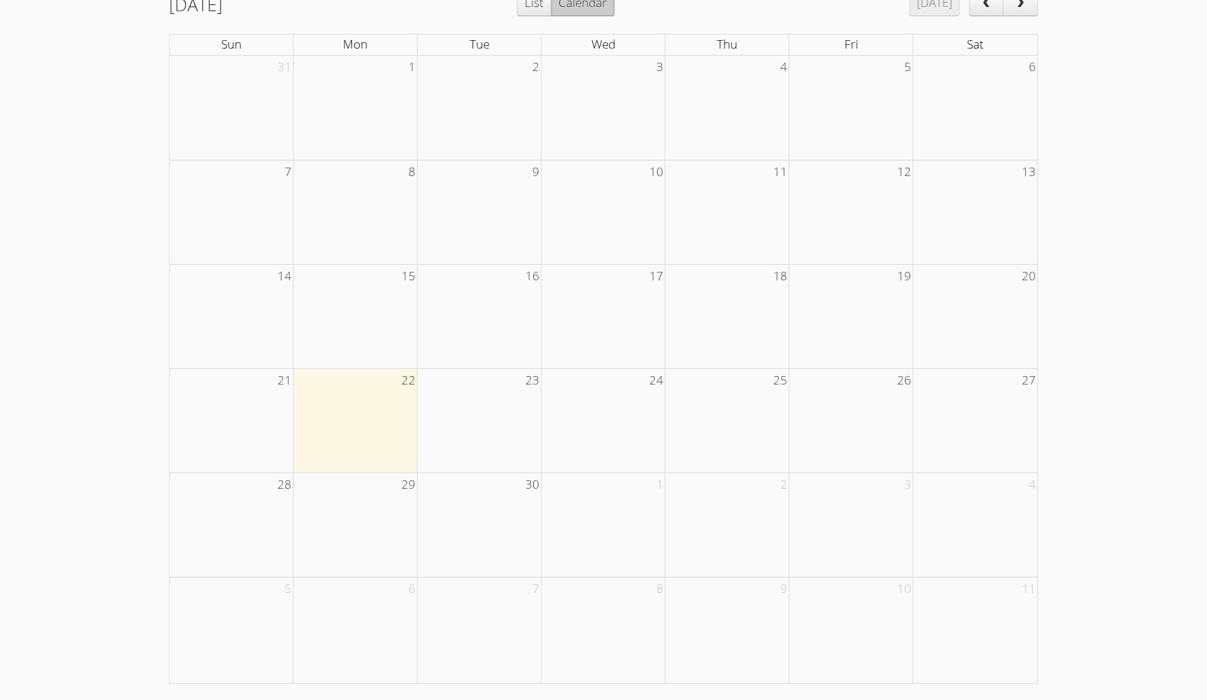
scroll to position [135, 0]
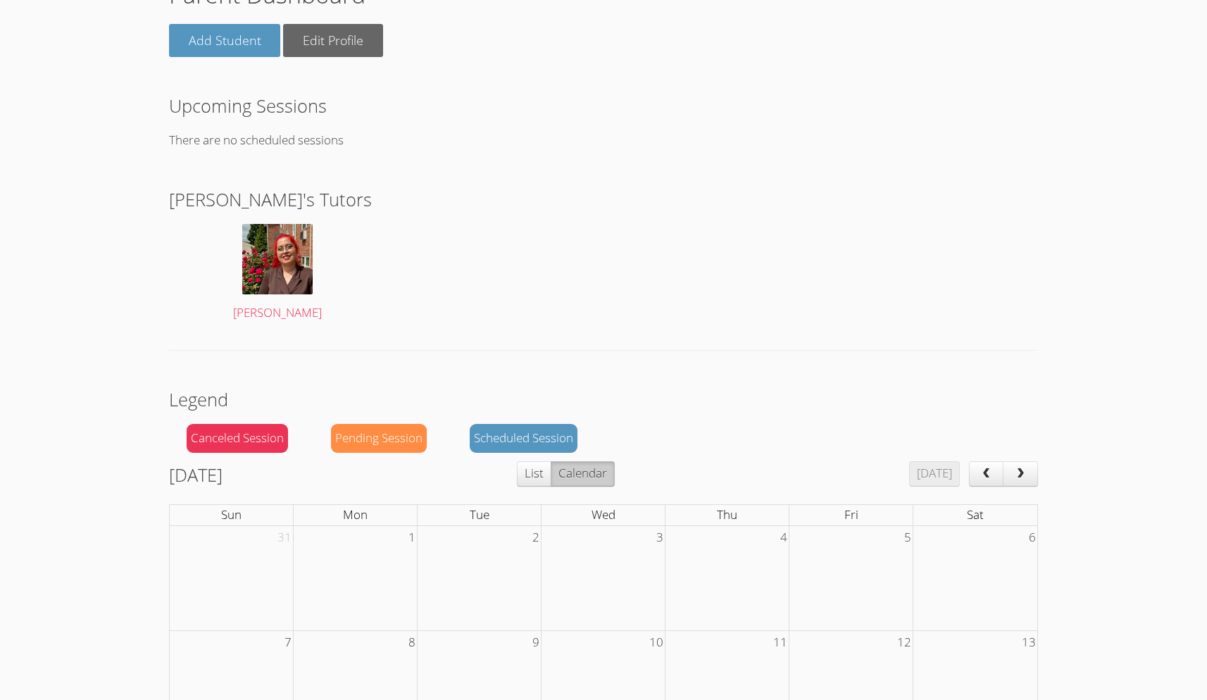
click at [523, 437] on div "Scheduled Session" at bounding box center [524, 438] width 108 height 29
click at [545, 437] on div "Scheduled Session" at bounding box center [524, 438] width 108 height 29
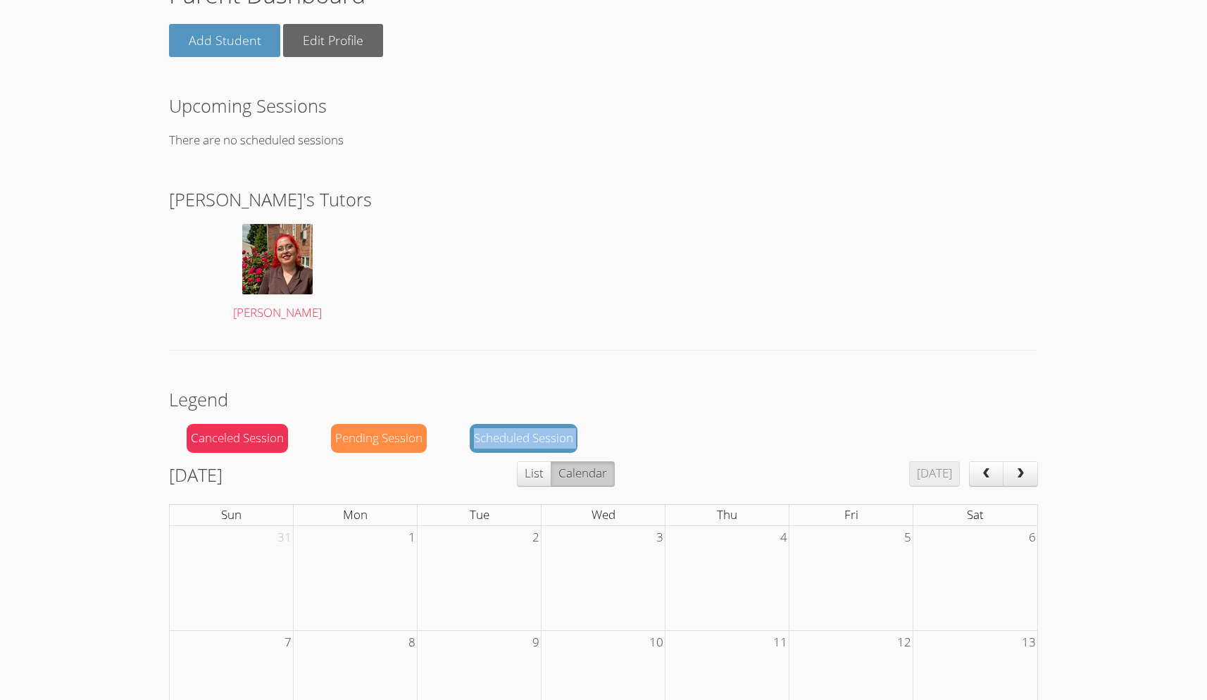
click at [545, 437] on div "Scheduled Session" at bounding box center [524, 438] width 108 height 29
click at [373, 432] on div "Pending Session" at bounding box center [379, 438] width 96 height 29
click at [249, 437] on div "Canceled Session" at bounding box center [237, 438] width 101 height 29
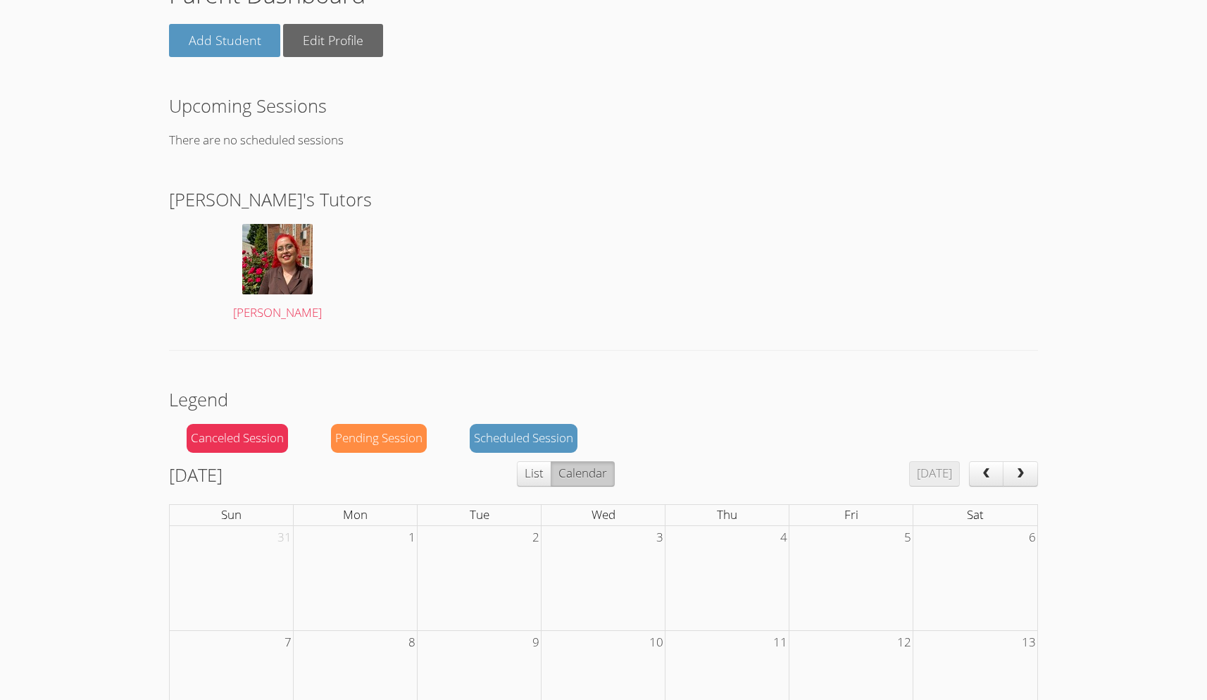
click at [249, 437] on div "Canceled Session" at bounding box center [237, 438] width 101 height 29
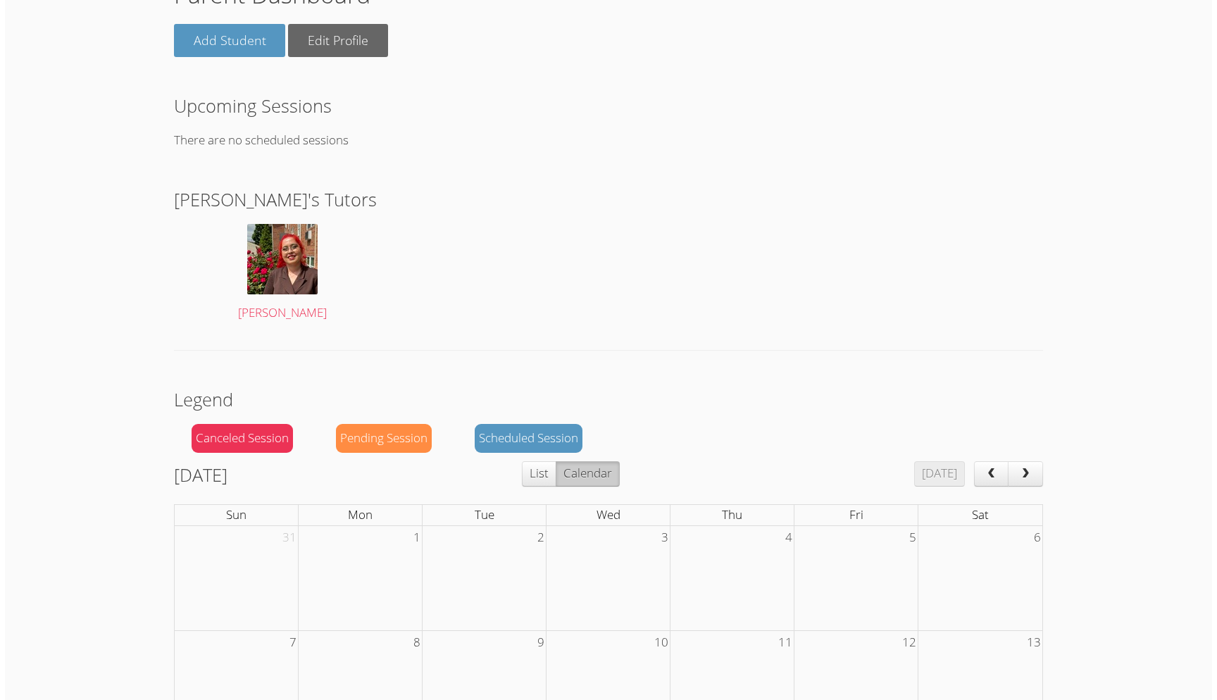
scroll to position [0, 0]
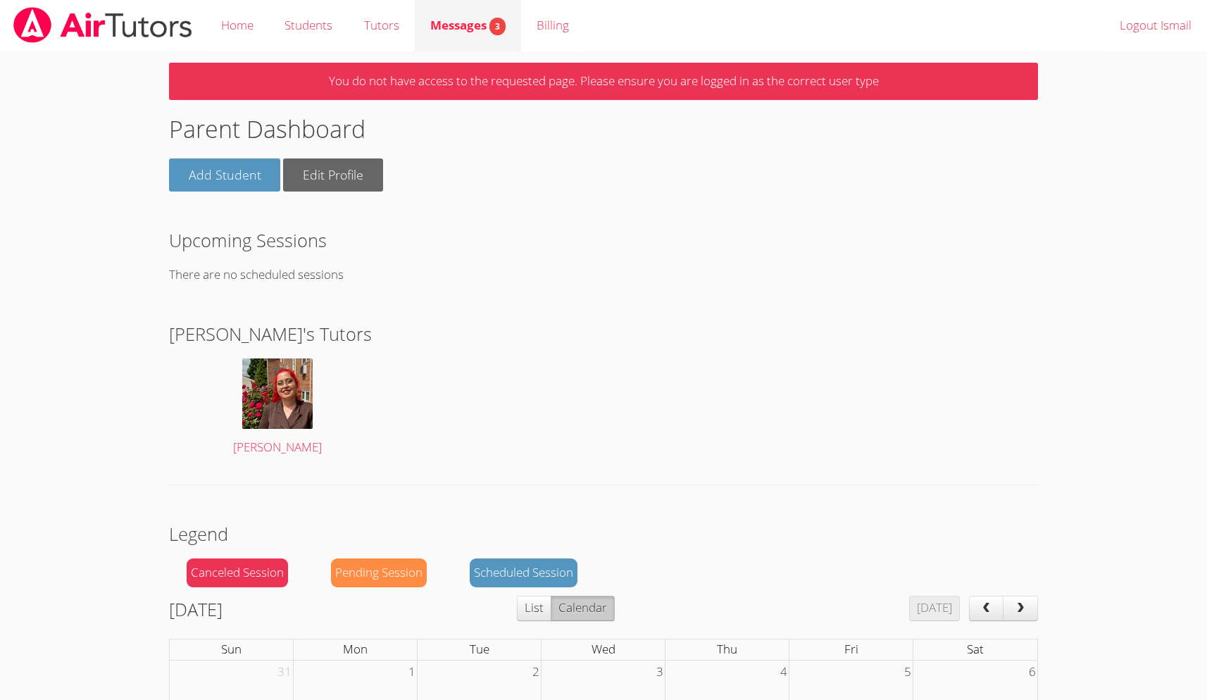
click at [502, 20] on span "3" at bounding box center [498, 27] width 16 height 18
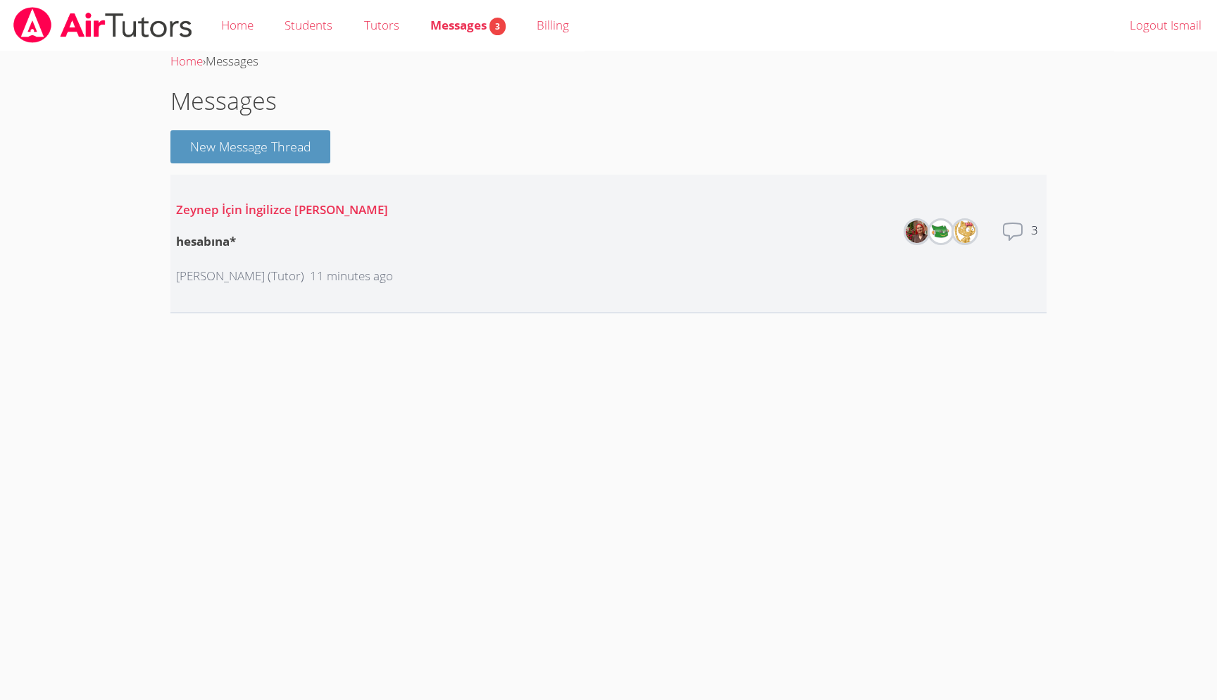
click at [334, 268] on p "11 minutes ago" at bounding box center [351, 276] width 83 height 20
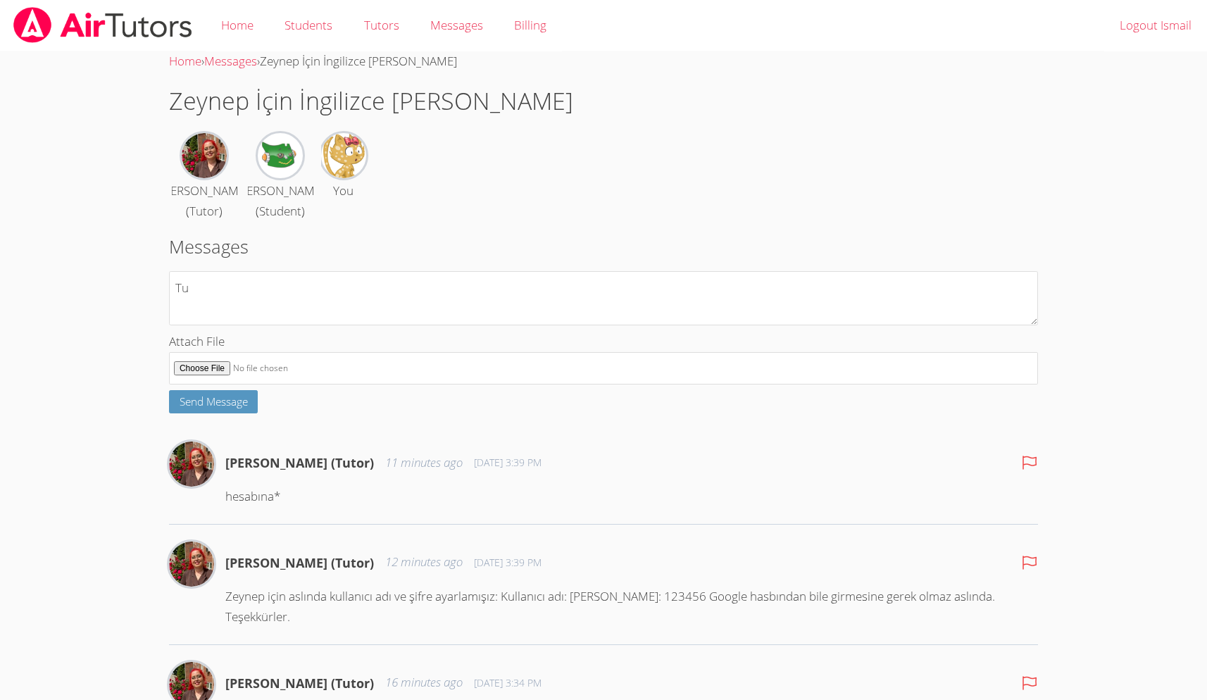
type textarea "T"
type textarea "We want to schedule her class at 19:00 pm ([US_STATE] time) on Tuesdays"
click at [218, 409] on span "Send Message" at bounding box center [214, 401] width 68 height 14
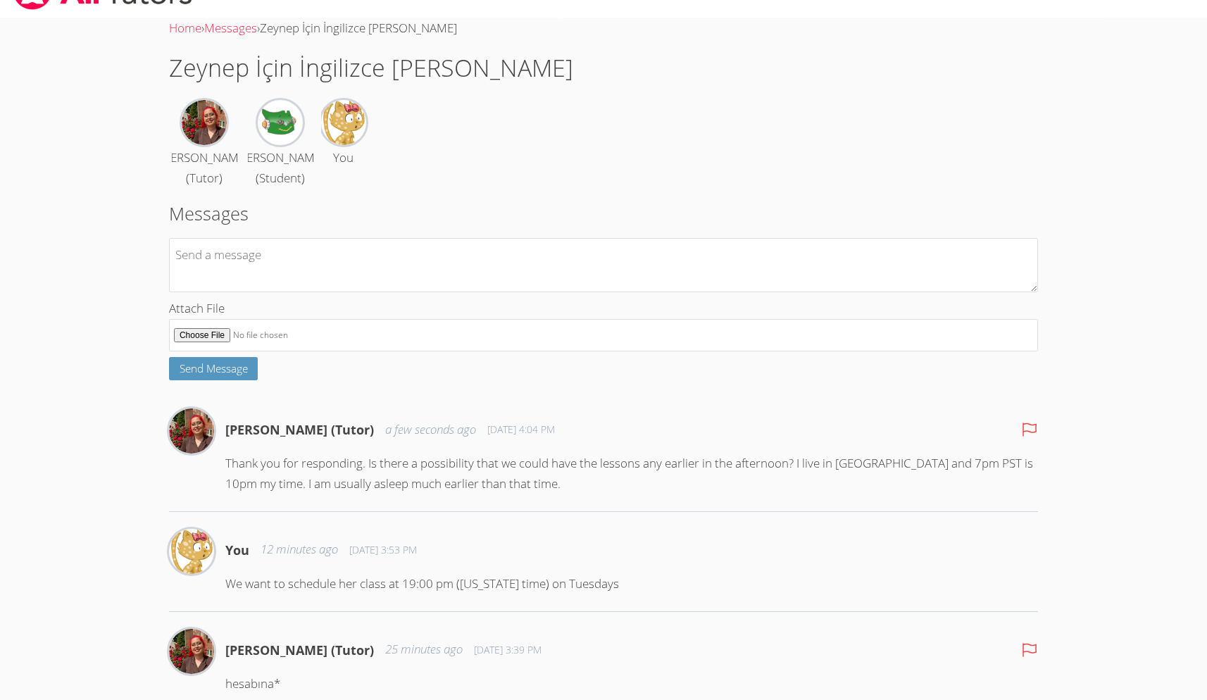
scroll to position [73, 0]
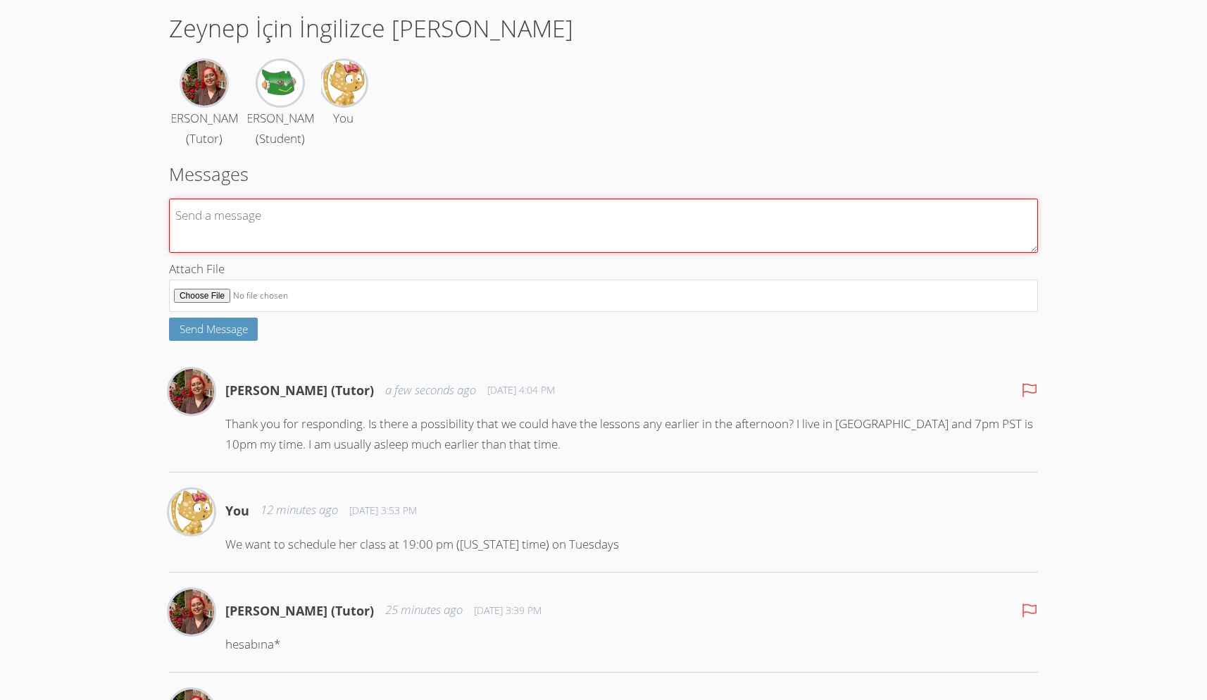
click at [359, 223] on textarea at bounding box center [603, 226] width 869 height 54
click at [276, 230] on textarea "what about 11.00 am" at bounding box center [603, 226] width 869 height 54
click at [397, 231] on textarea "what about 11.00 (California time) am" at bounding box center [603, 226] width 869 height 54
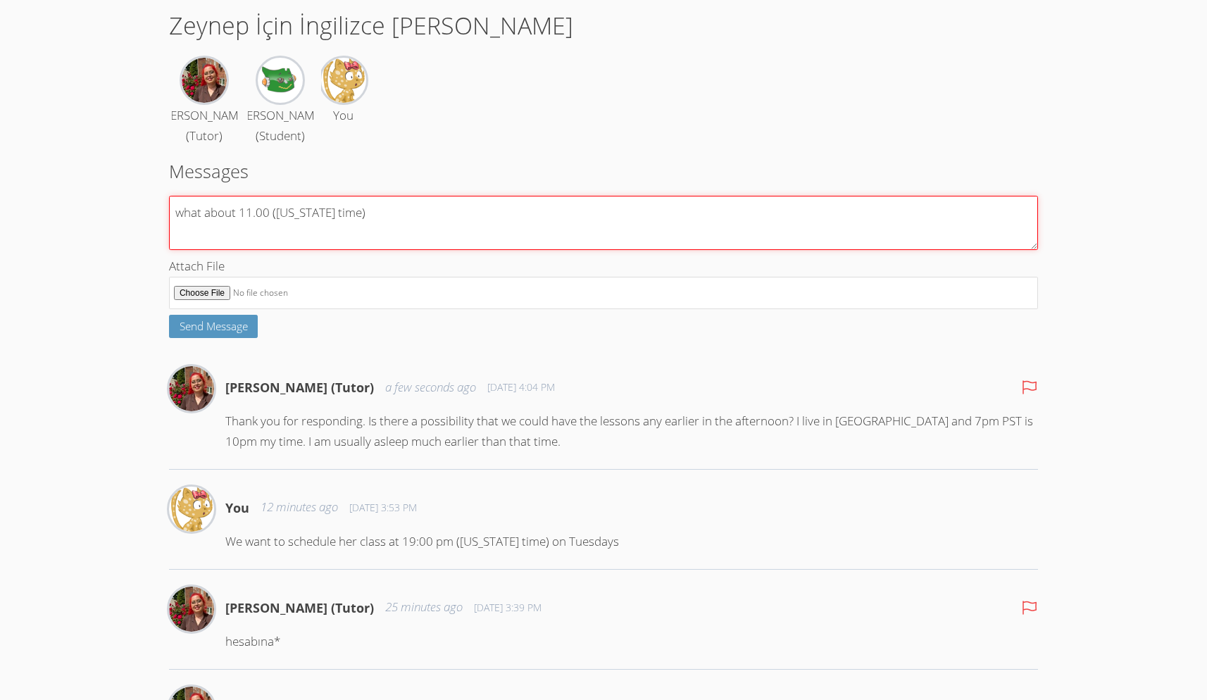
scroll to position [84, 0]
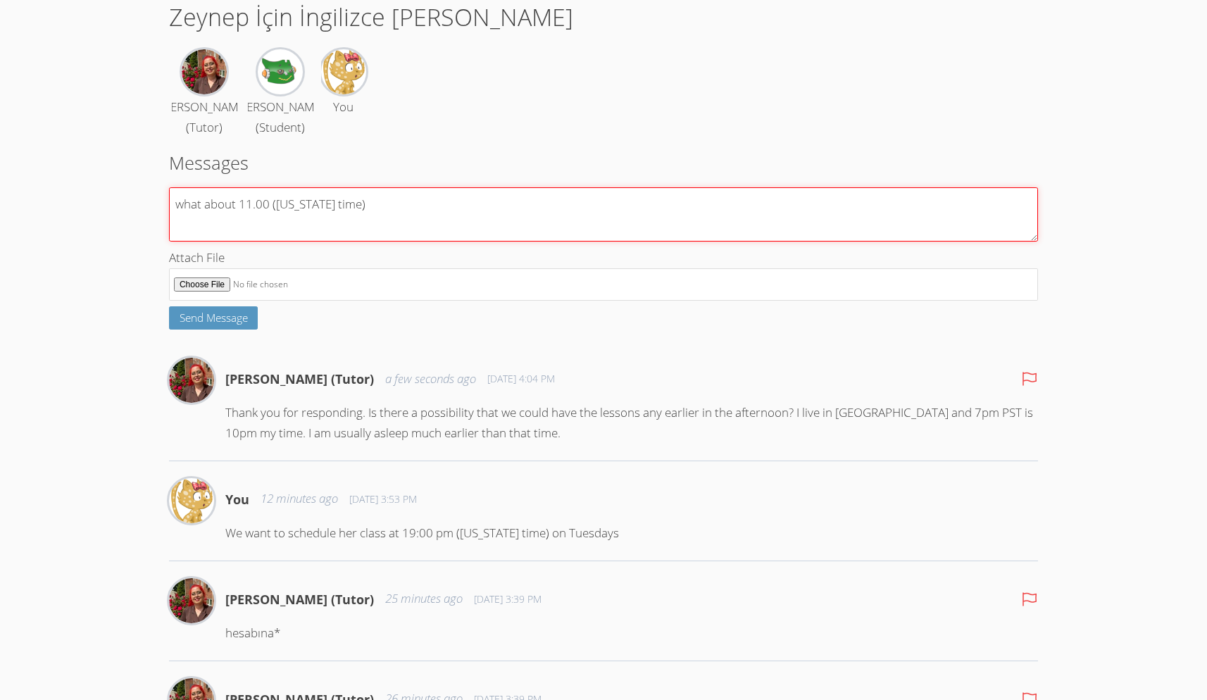
click at [276, 223] on textarea "what about 11.00 (California time)" at bounding box center [603, 214] width 869 height 54
click at [394, 218] on textarea "what about 11.00 am (California time)" at bounding box center [603, 214] width 869 height 54
type textarea "what about 11.00 am (California time) on Sundays"
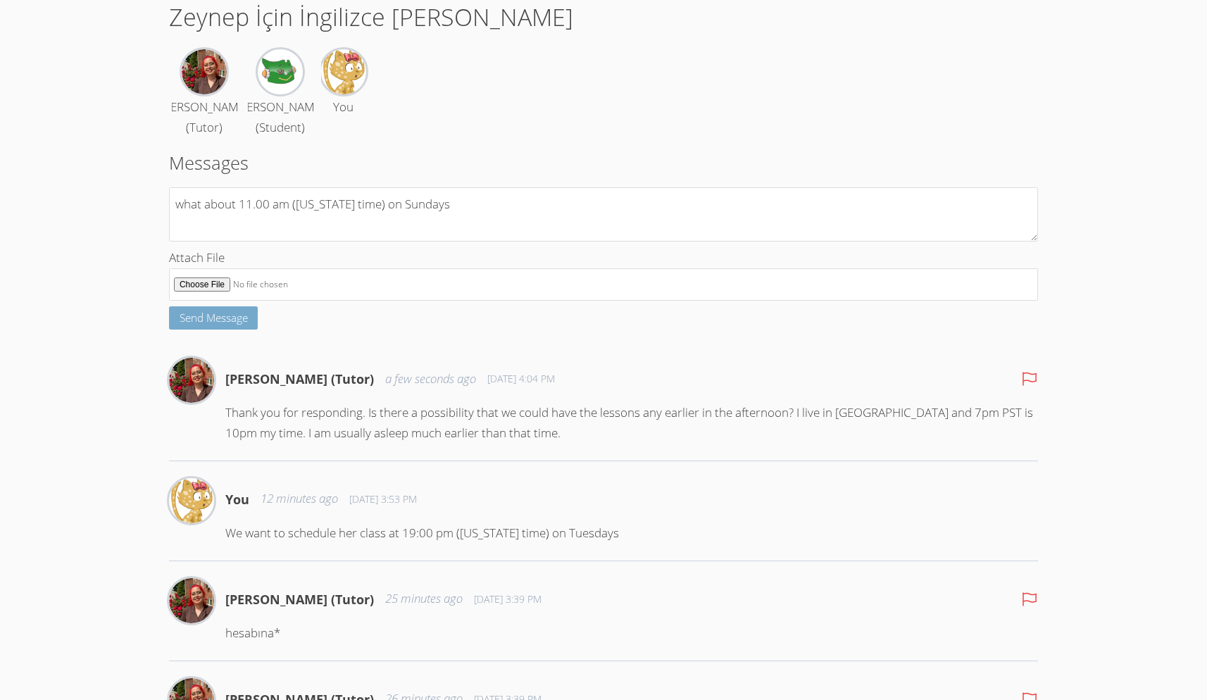
click at [219, 325] on span "Send Message" at bounding box center [214, 318] width 68 height 14
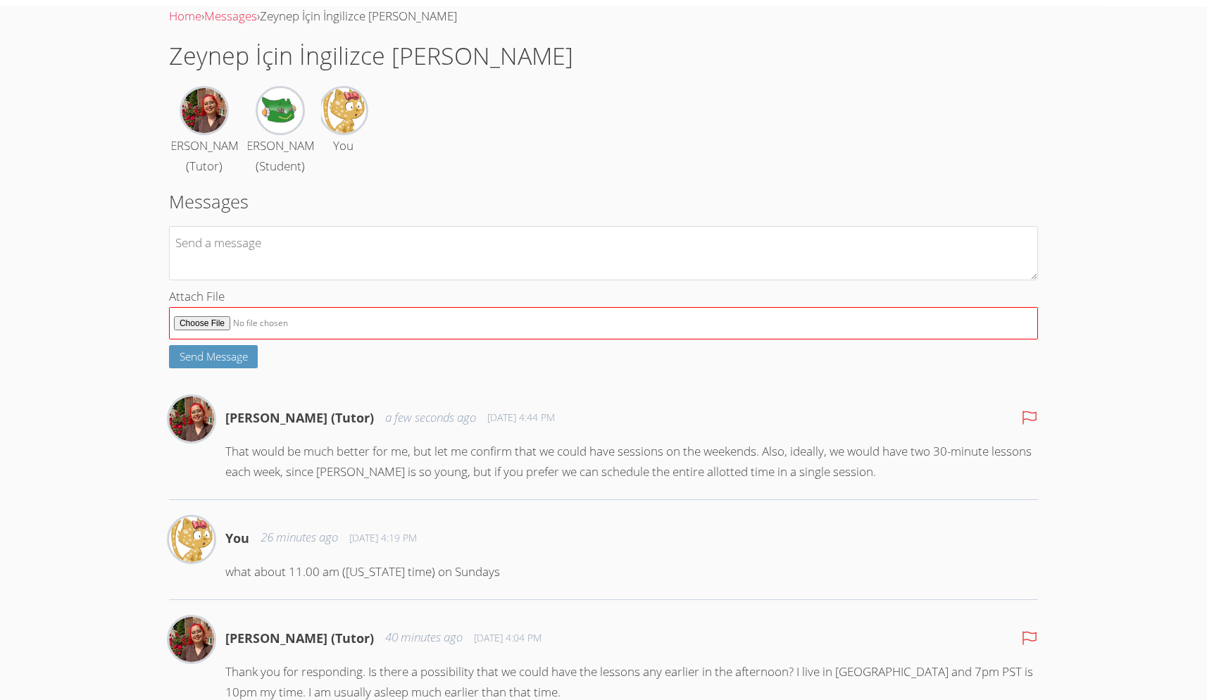
scroll to position [63, 0]
